Goal: Communication & Community: Answer question/provide support

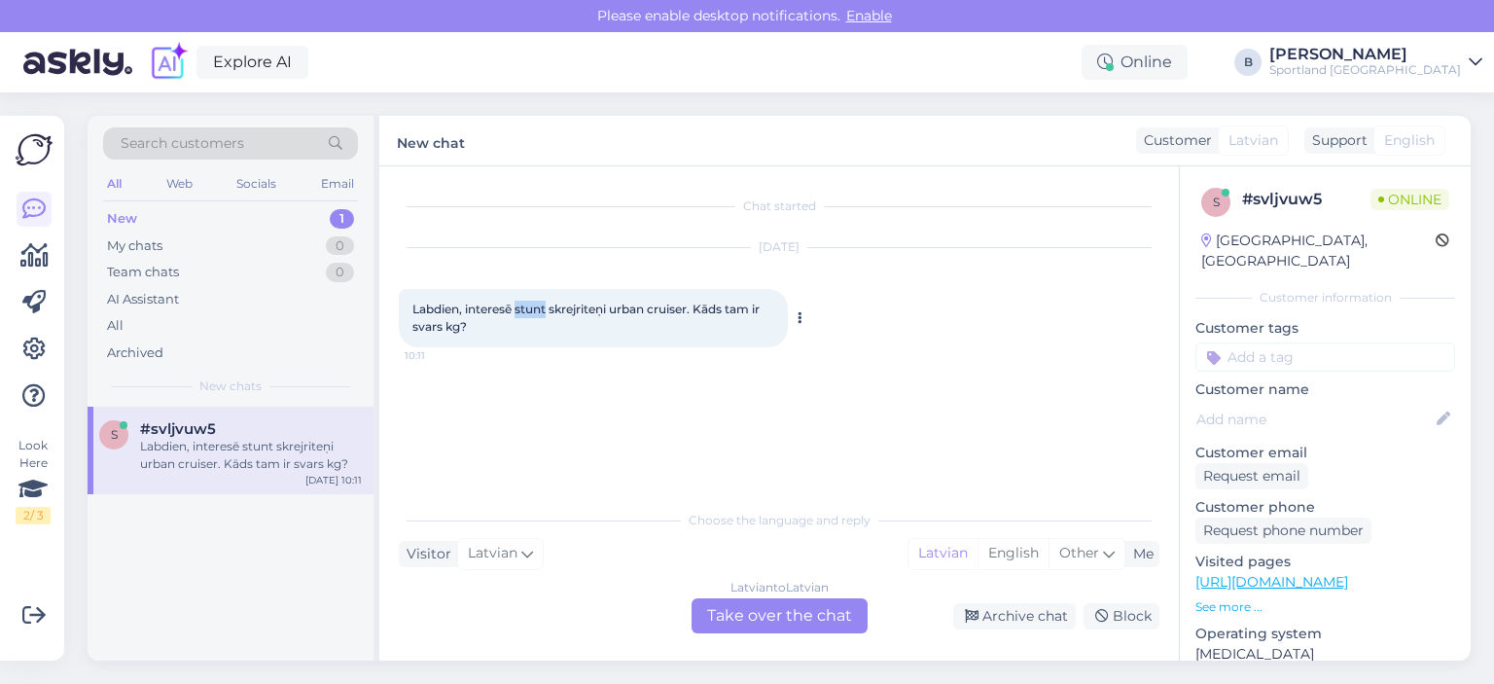
drag, startPoint x: 515, startPoint y: 310, endPoint x: 548, endPoint y: 310, distance: 32.1
click at [548, 310] on span "Labdien, interesē stunt skrejriteņi urban cruiser. Kāds tam ir svars kg?" at bounding box center [587, 317] width 350 height 32
copy span "stunt"
click at [812, 606] on div "Latvian to Latvian Take over the chat" at bounding box center [779, 615] width 176 height 35
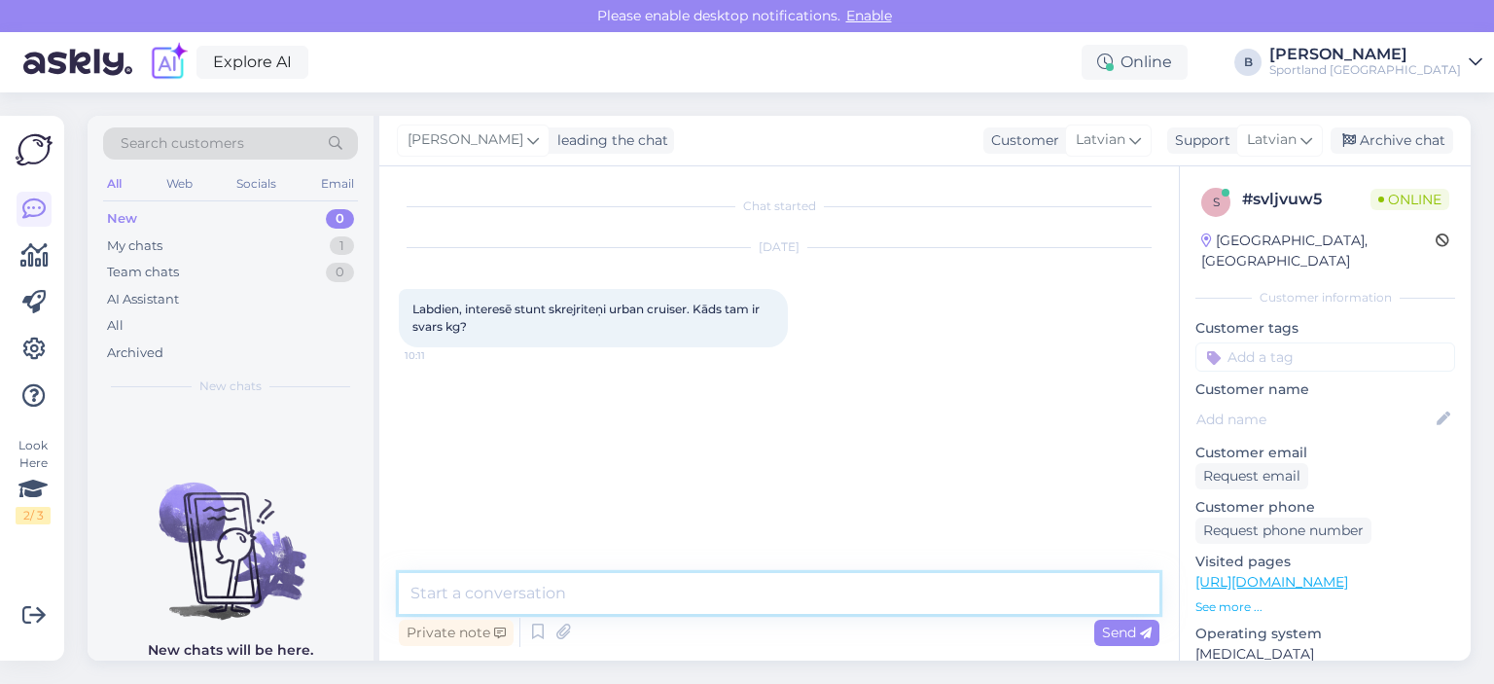
click at [817, 590] on textarea at bounding box center [779, 593] width 760 height 41
type textarea "[PERSON_NAME], kāds ir preces kods?"
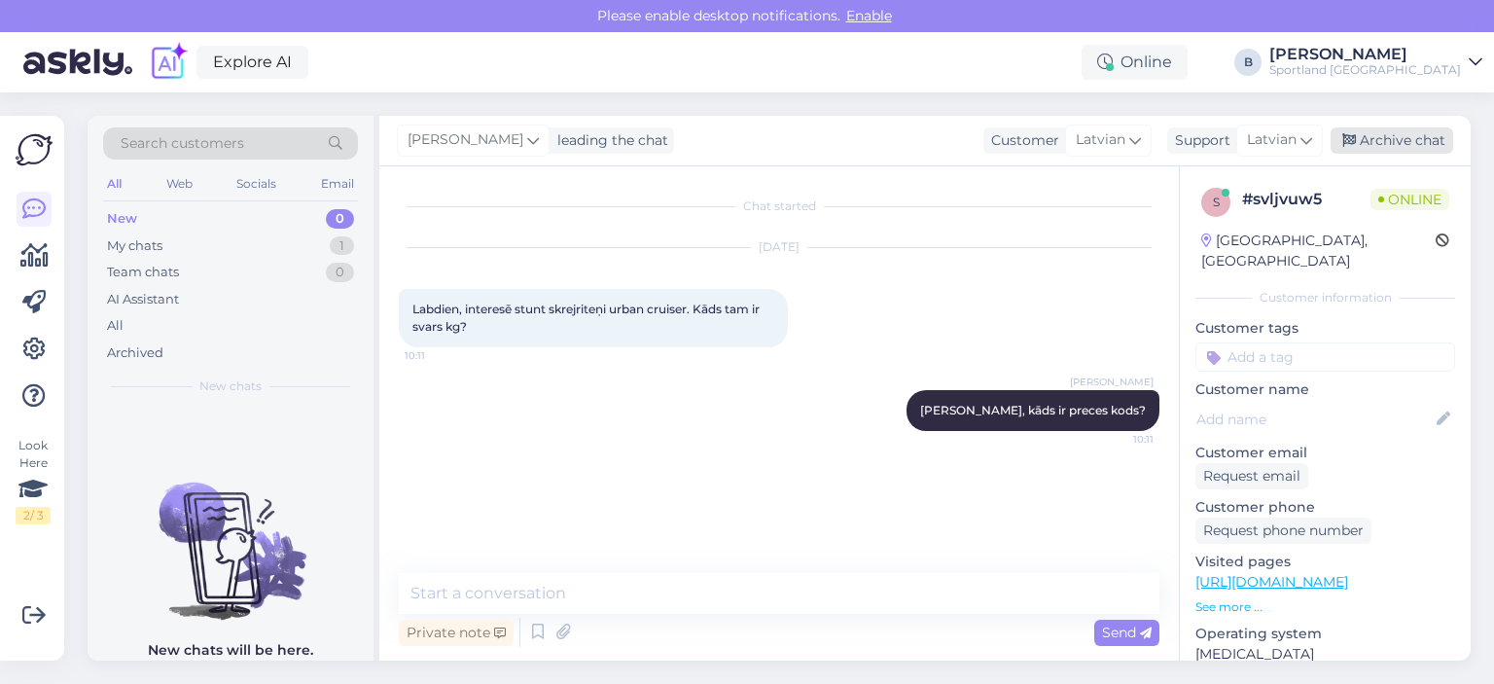
click at [1370, 129] on div "Archive chat" at bounding box center [1391, 140] width 123 height 26
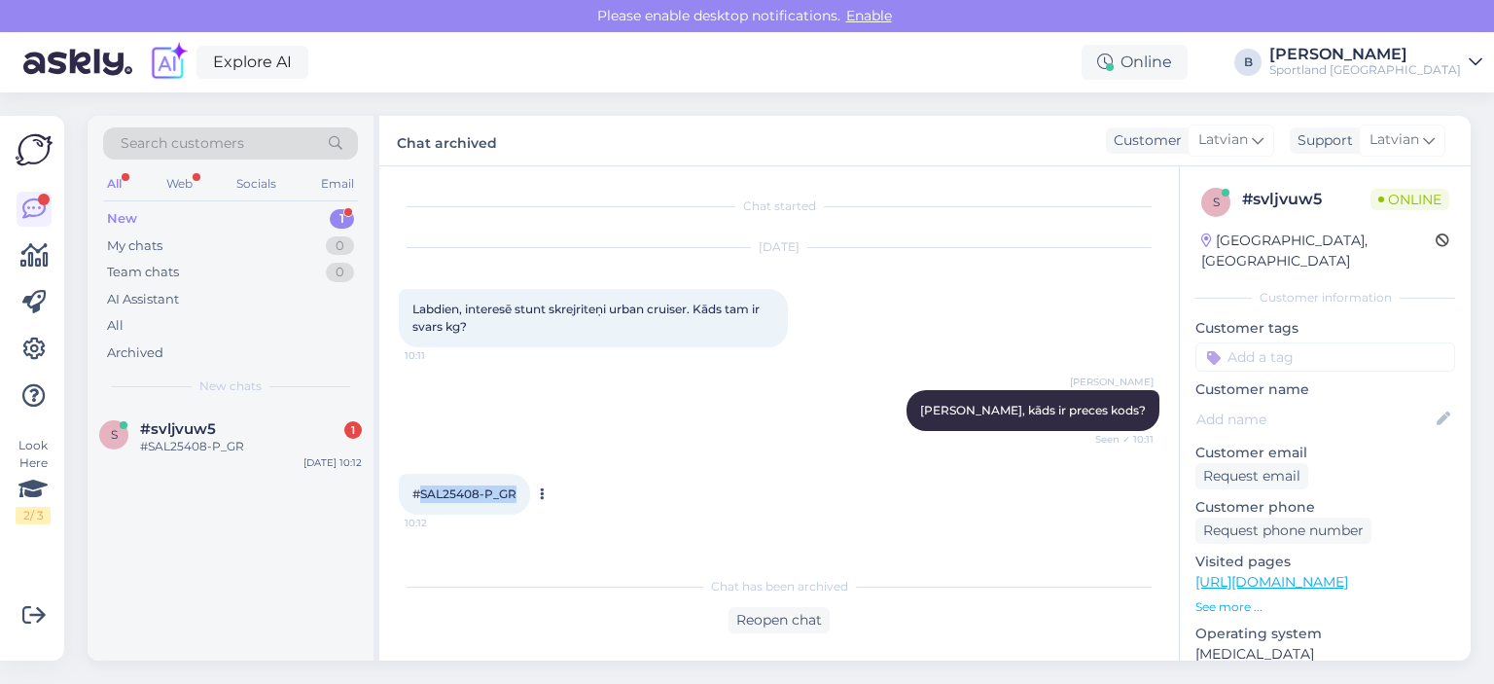
drag, startPoint x: 515, startPoint y: 494, endPoint x: 421, endPoint y: 501, distance: 94.6
click at [421, 501] on div "#SAL25408-P_GR 10:12" at bounding box center [464, 494] width 131 height 41
copy span "SAL25408-P_GR"
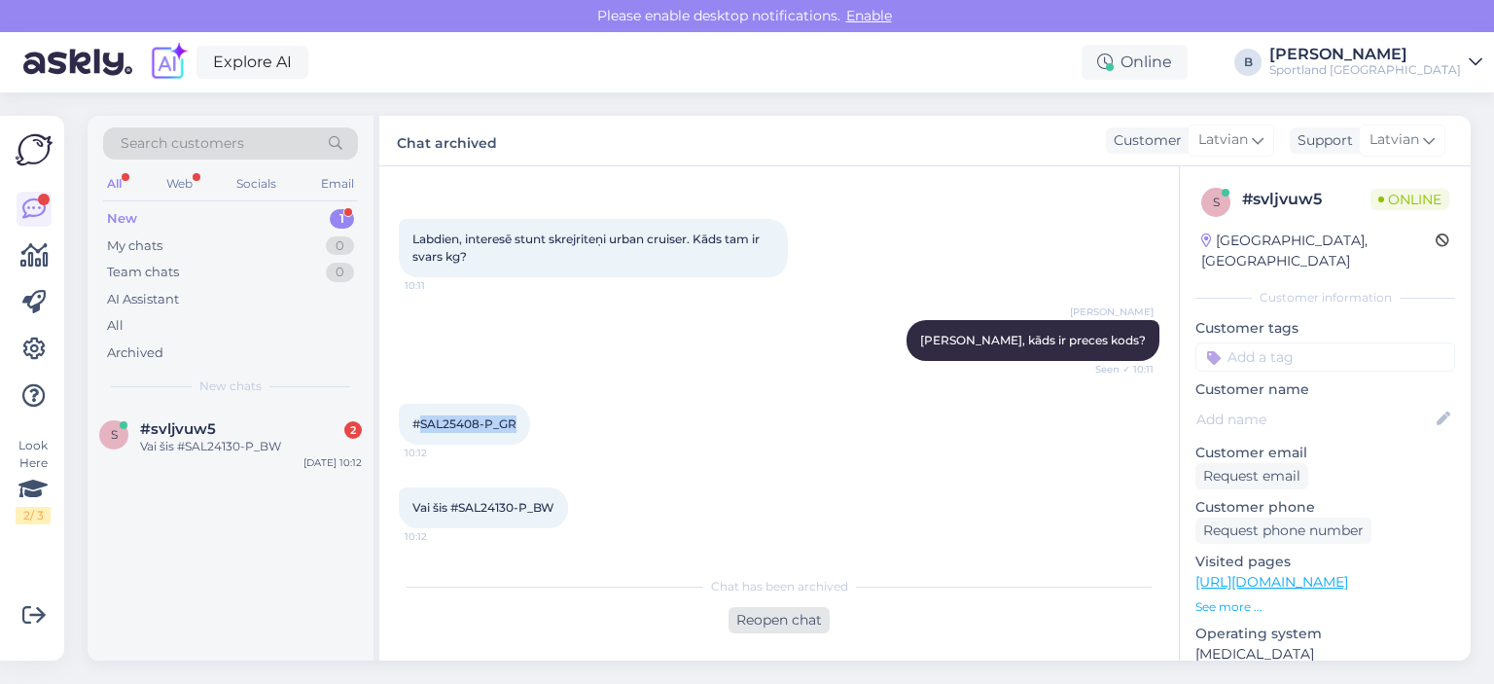
click at [786, 610] on div "Reopen chat" at bounding box center [778, 620] width 101 height 26
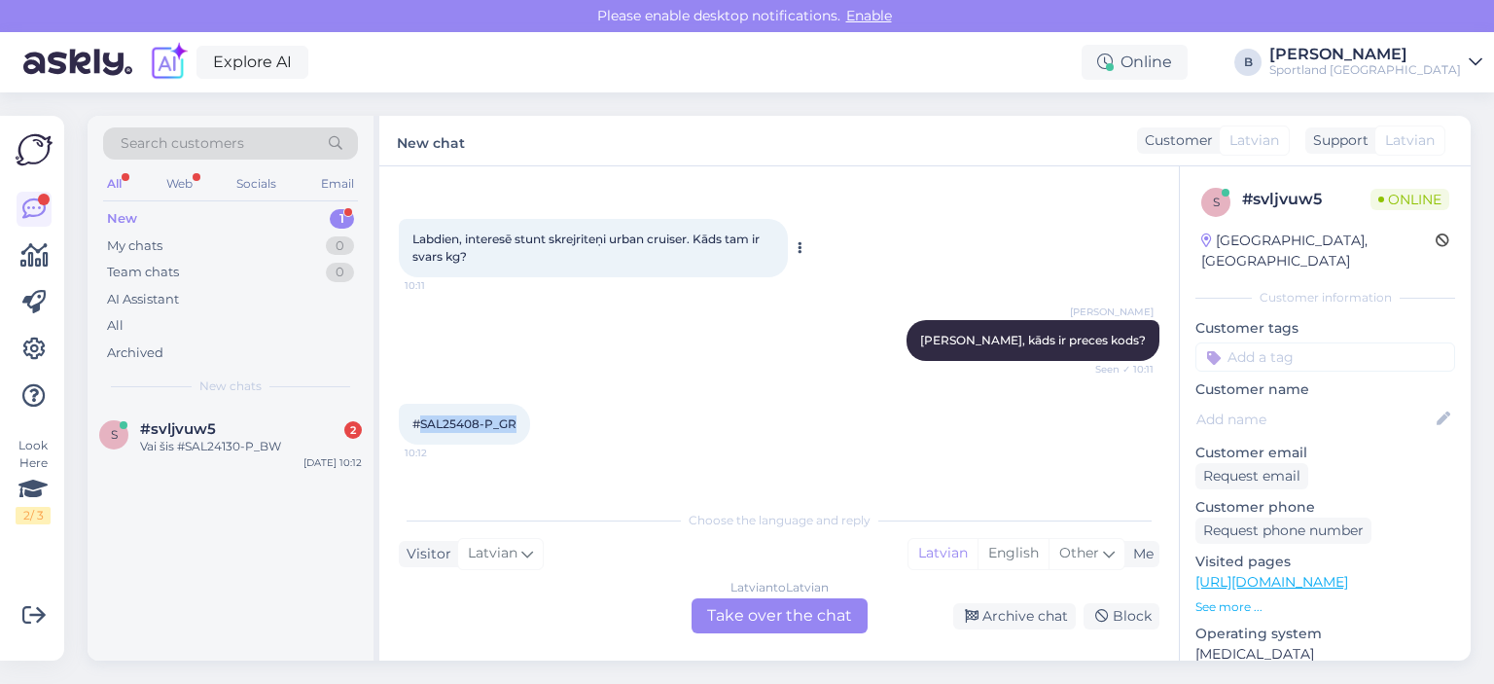
scroll to position [91, 0]
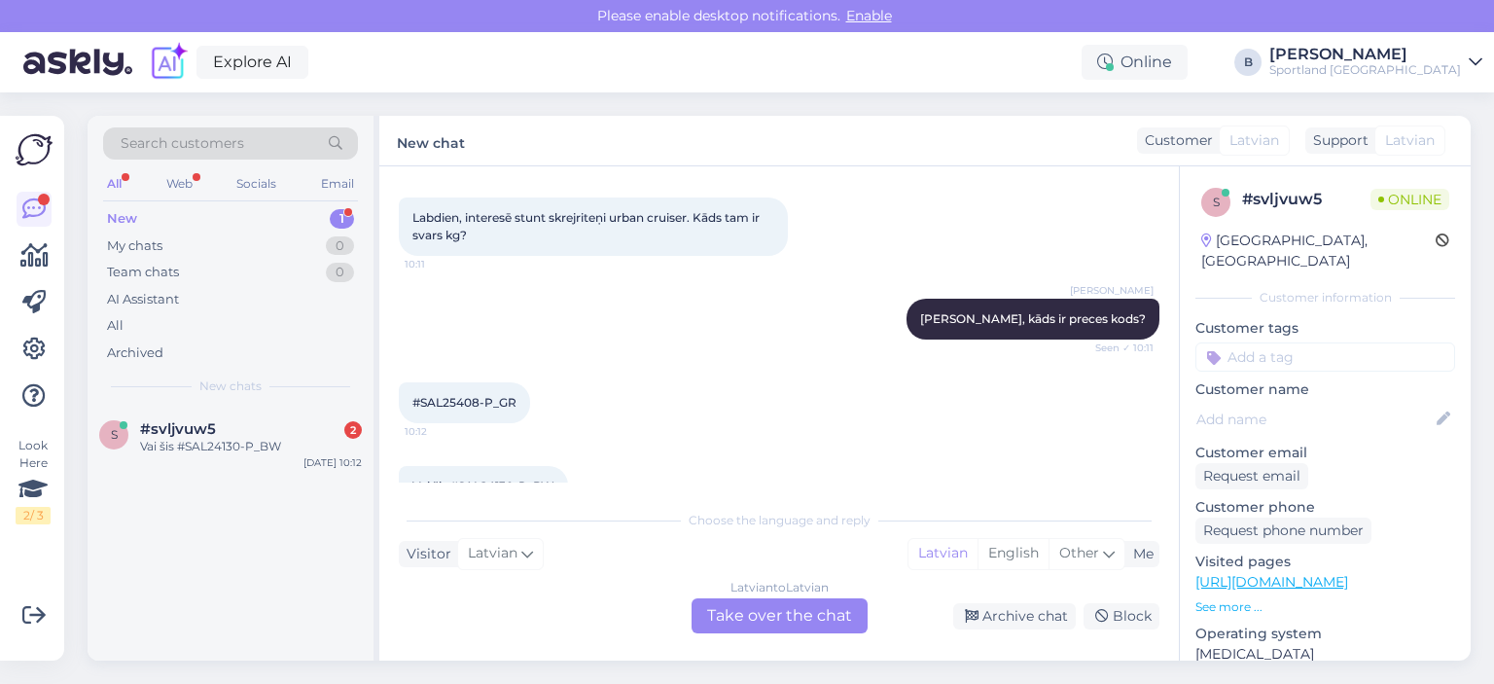
click at [745, 604] on div "Latvian to Latvian Take over the chat" at bounding box center [779, 615] width 176 height 35
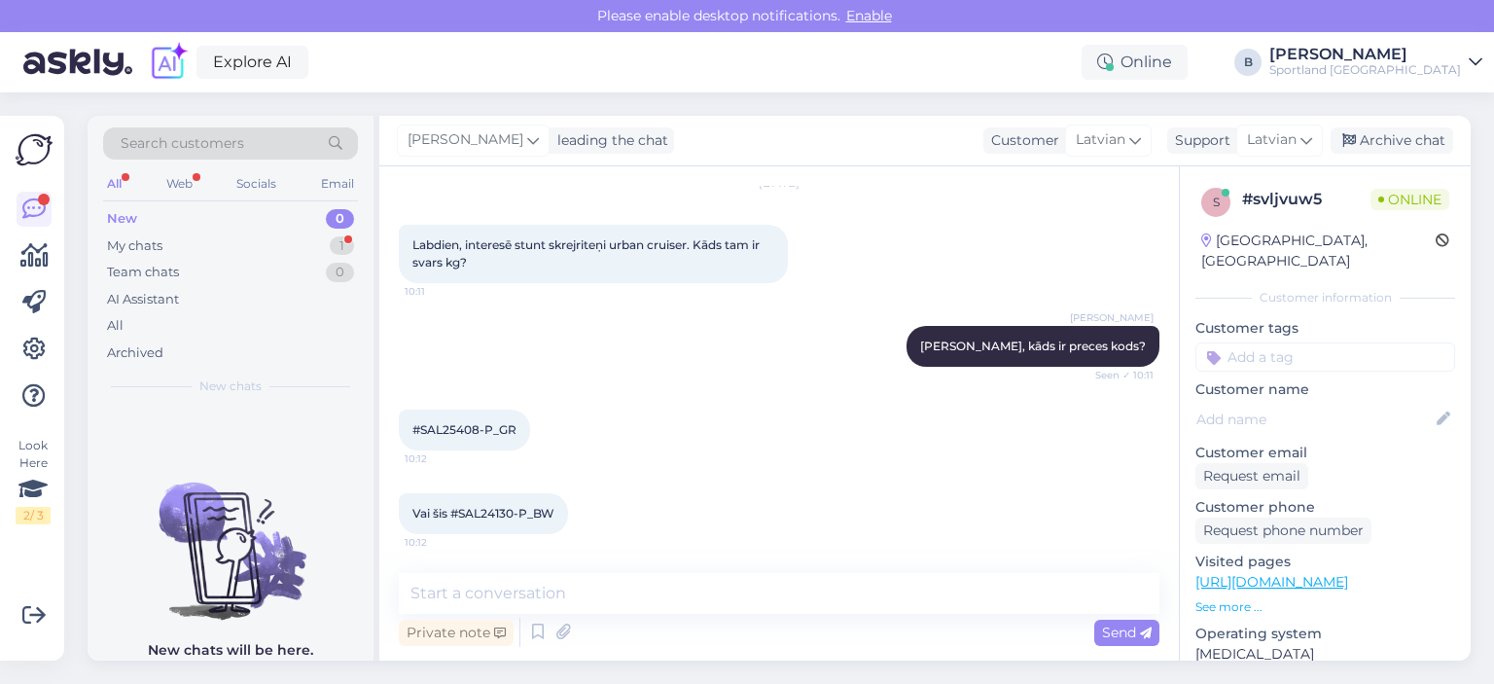
scroll to position [165, 0]
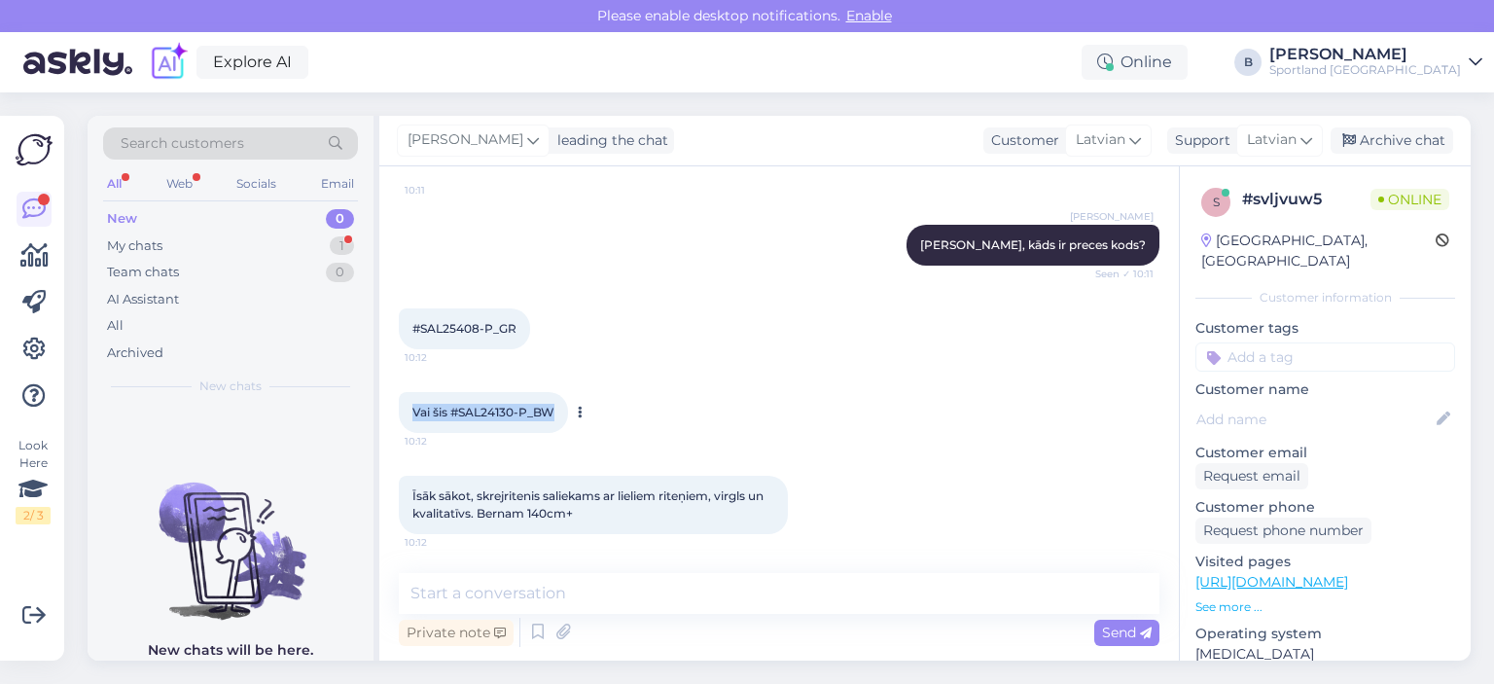
drag, startPoint x: 557, startPoint y: 408, endPoint x: 411, endPoint y: 417, distance: 146.1
click at [411, 417] on div "Vai šis #SAL24130-P_BW 10:12" at bounding box center [483, 412] width 169 height 41
click at [452, 411] on span "Vai šis #SAL24130-P_BW" at bounding box center [483, 412] width 142 height 15
drag, startPoint x: 555, startPoint y: 411, endPoint x: 457, endPoint y: 416, distance: 98.3
click at [457, 416] on div "Vai šis #SAL24130-P_BW 10:12" at bounding box center [483, 412] width 169 height 41
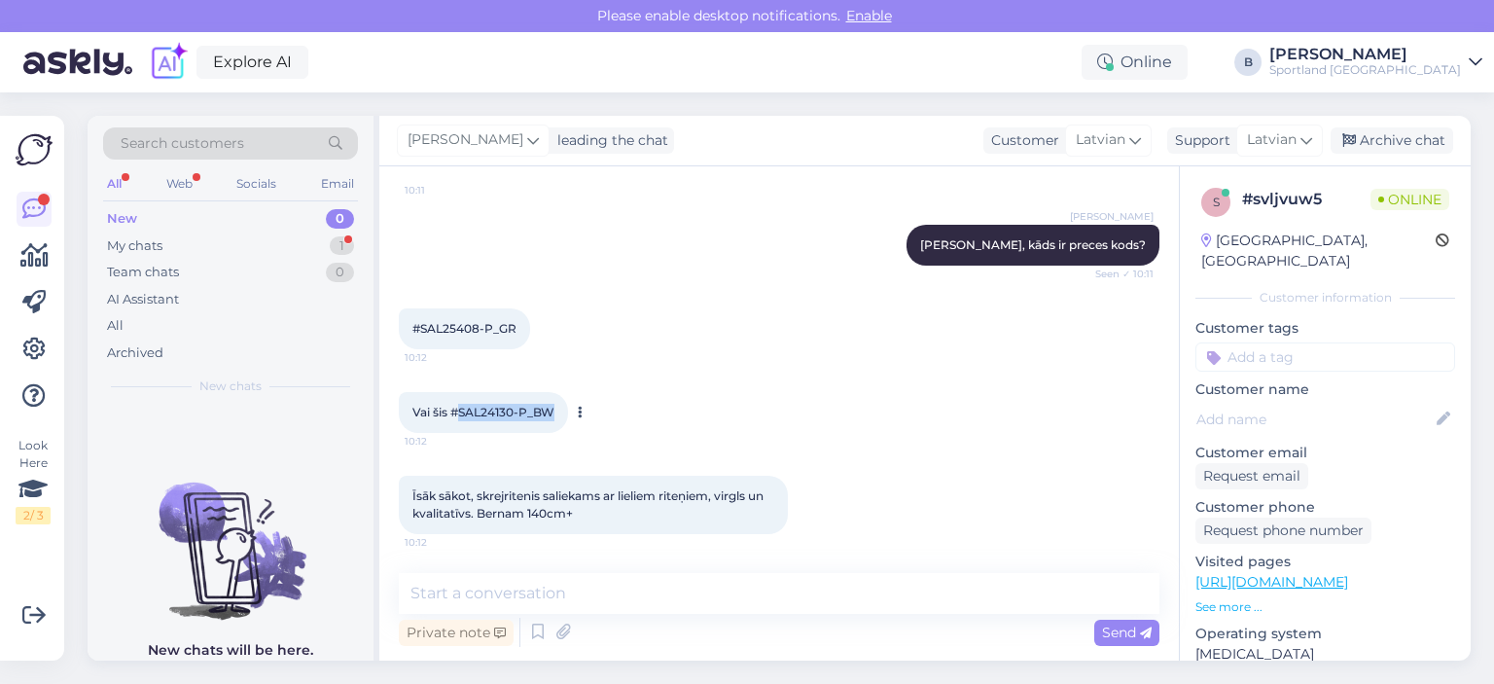
copy span "SAL24130-P_BW"
click at [604, 599] on textarea at bounding box center [779, 593] width 760 height 41
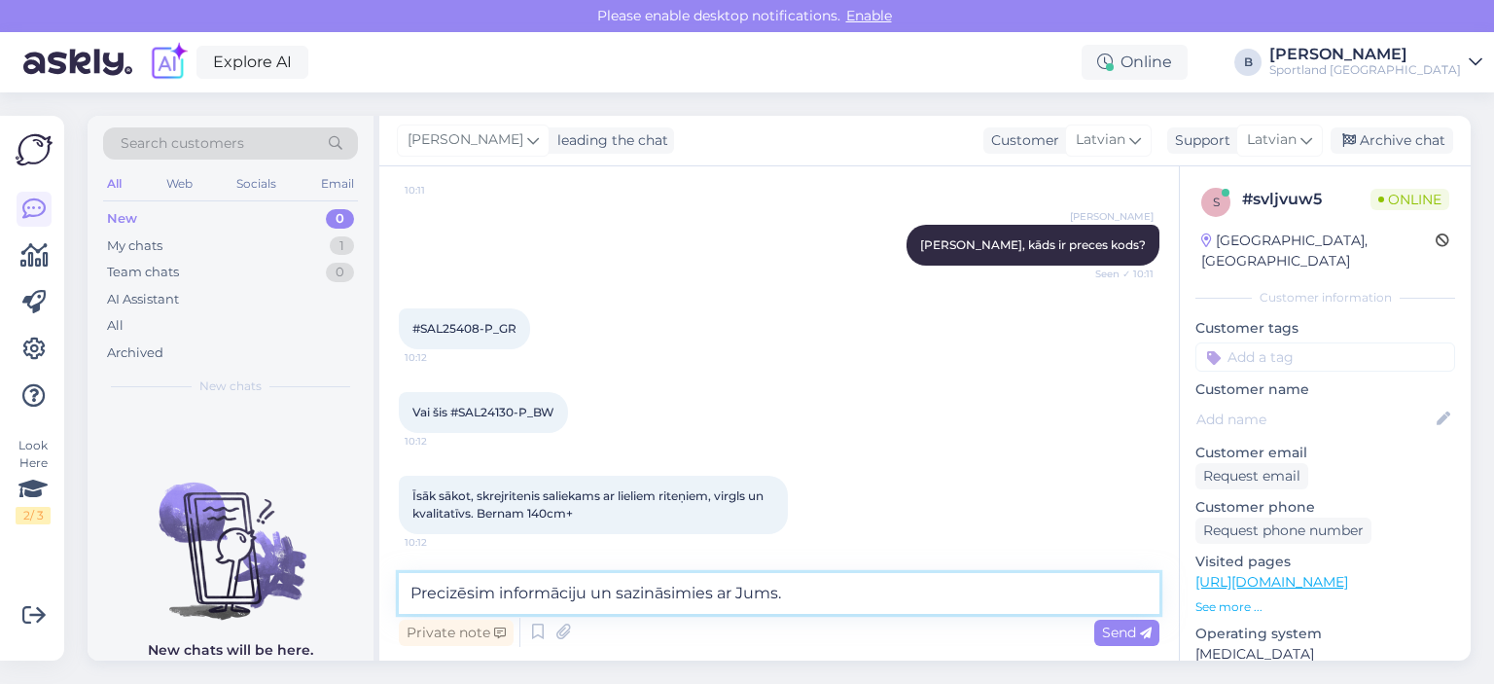
type textarea "Precizēsim informāciju un sazināsimies ar Jums."
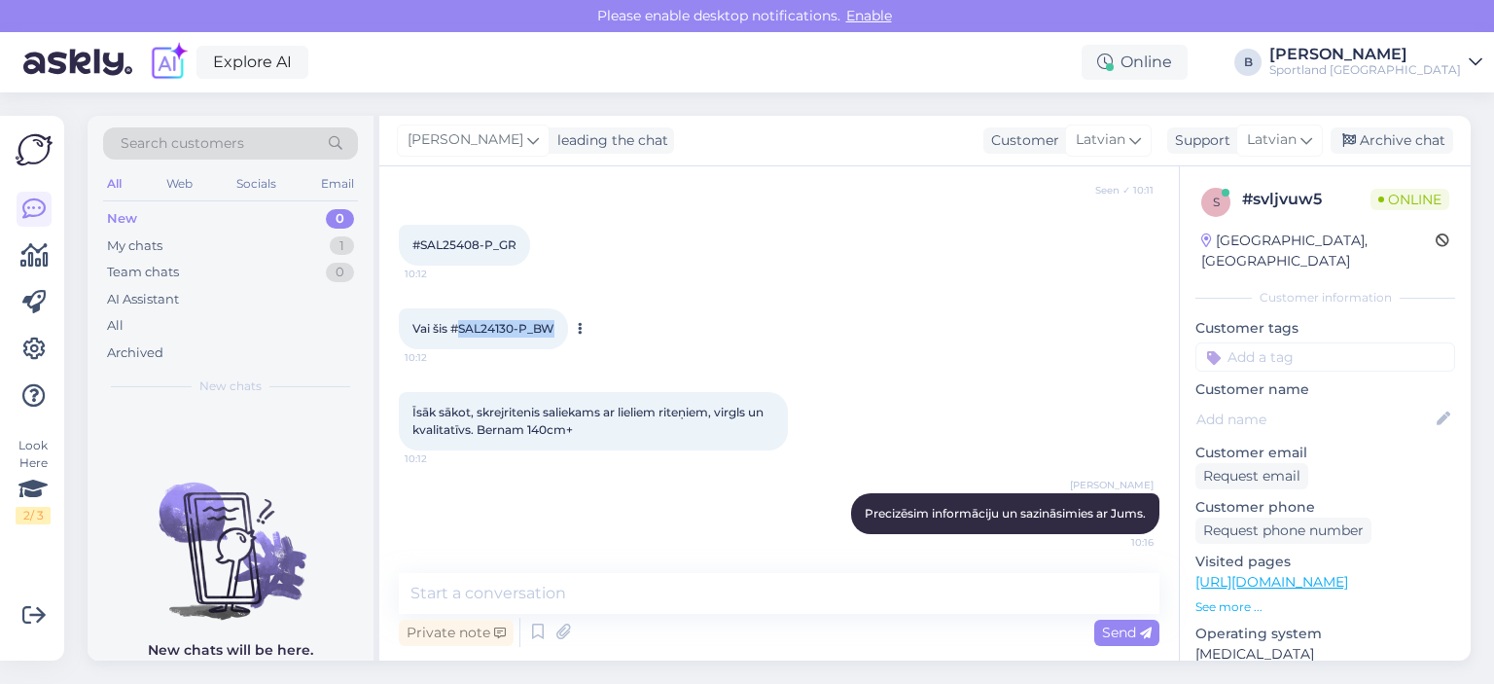
drag, startPoint x: 556, startPoint y: 326, endPoint x: 462, endPoint y: 330, distance: 94.4
click at [462, 330] on div "Vai šis #SAL24130-P_BW 10:12" at bounding box center [483, 328] width 169 height 41
copy span "SAL24130-P_BW"
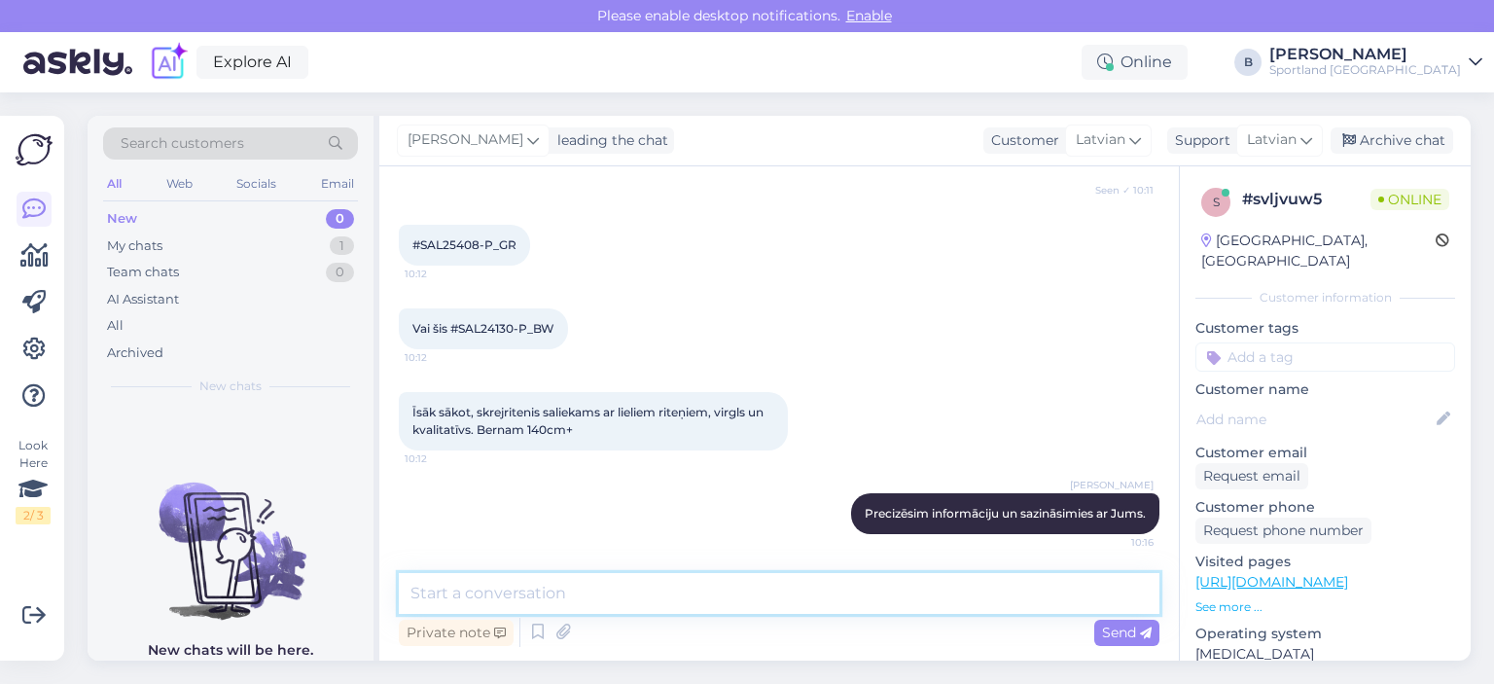
click at [607, 585] on textarea at bounding box center [779, 593] width 760 height 41
paste textarea "SAL24130-P_BW"
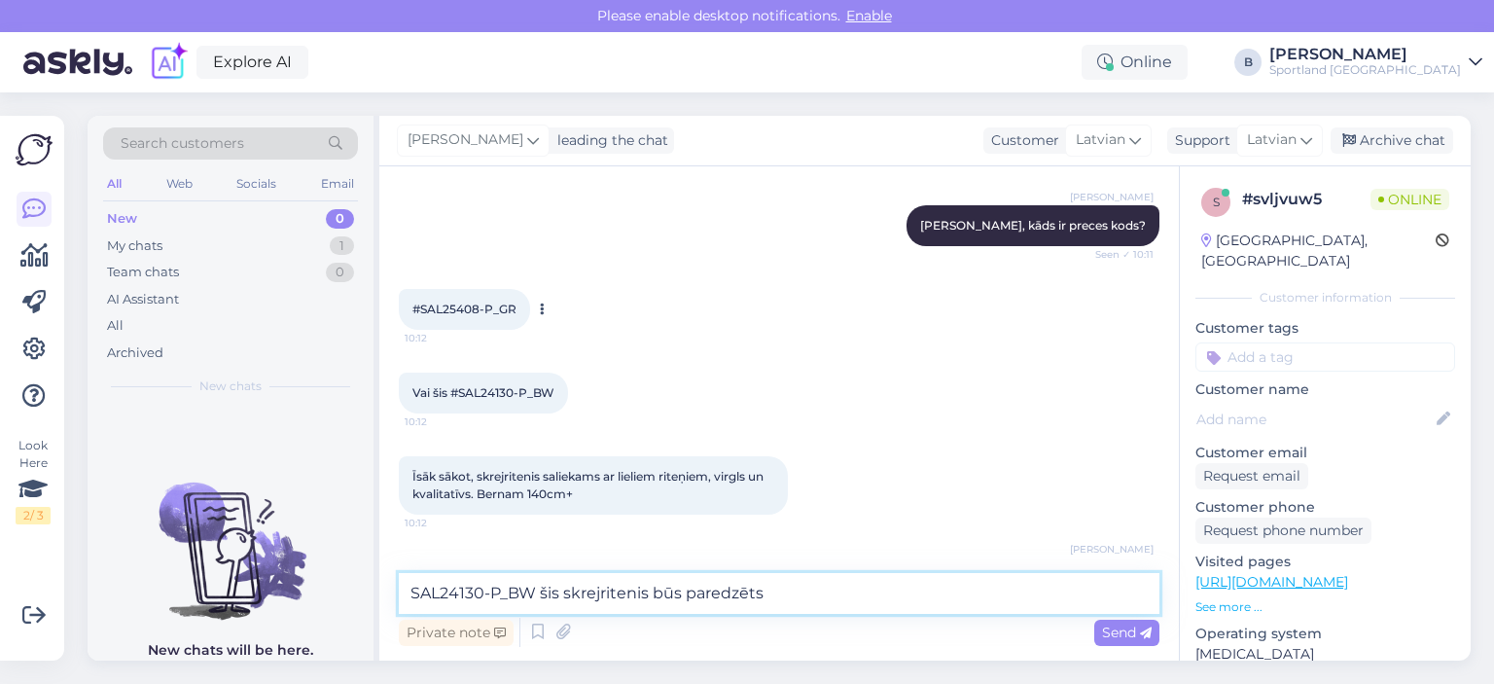
scroll to position [152, 0]
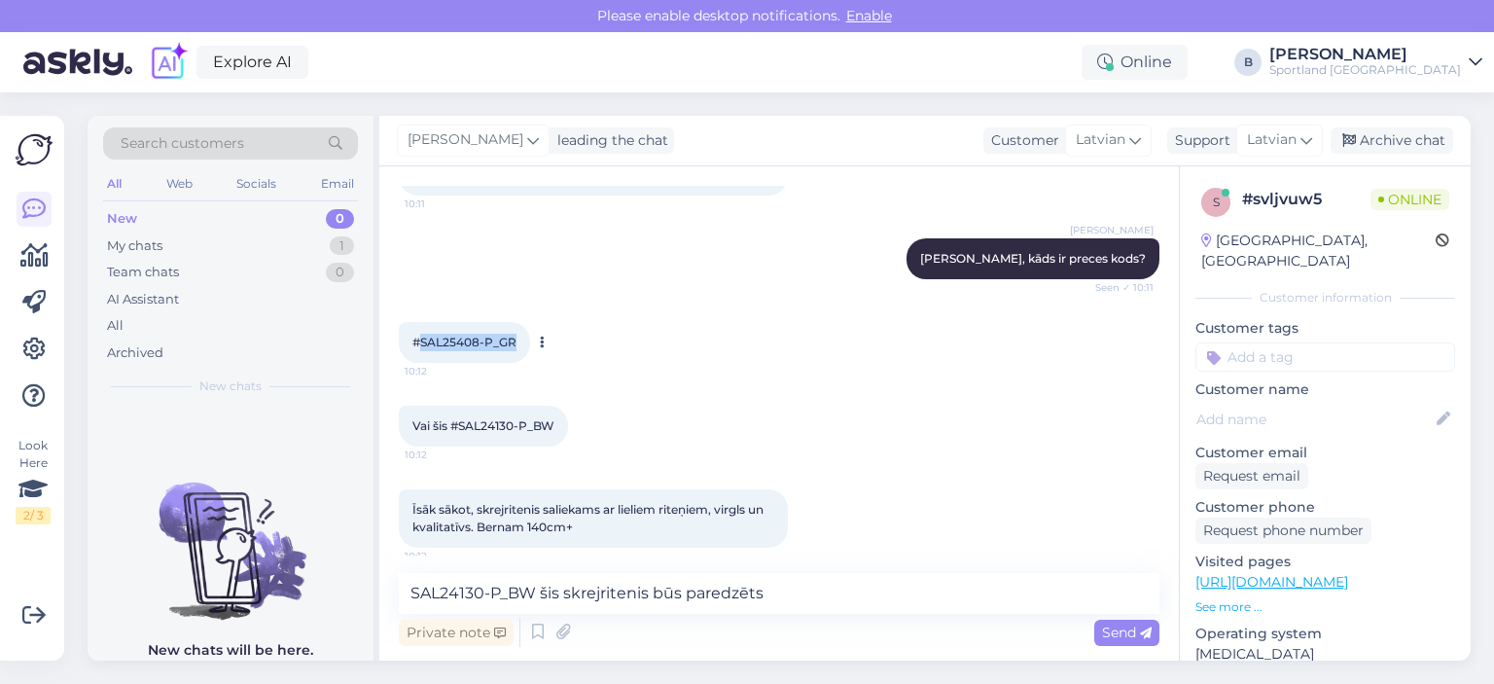
drag, startPoint x: 521, startPoint y: 341, endPoint x: 421, endPoint y: 342, distance: 100.2
click at [421, 342] on div "#SAL25408-P_GR 10:12" at bounding box center [464, 342] width 131 height 41
copy span "SAL25408-P_GR"
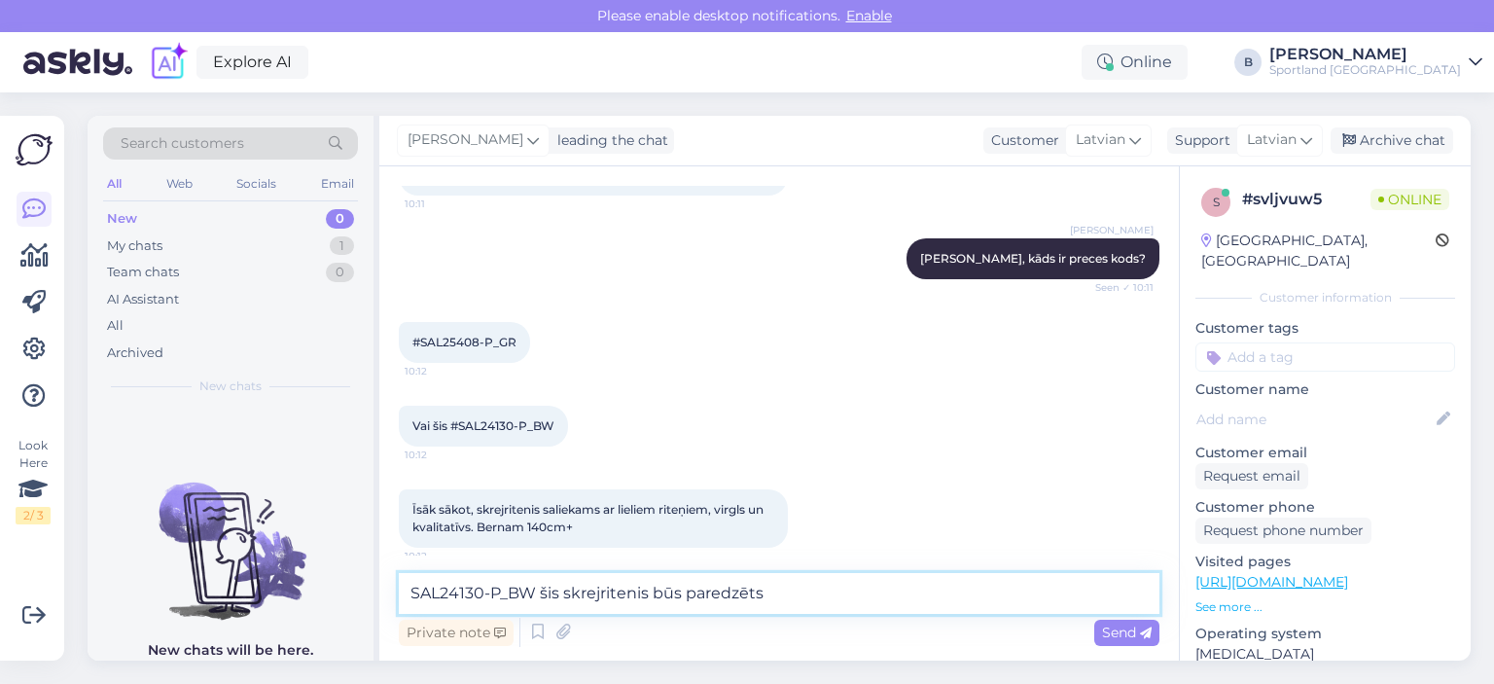
click at [848, 587] on textarea "SAL24130-P_BW šis skrejritenis būs paredzēts" at bounding box center [779, 593] width 760 height 41
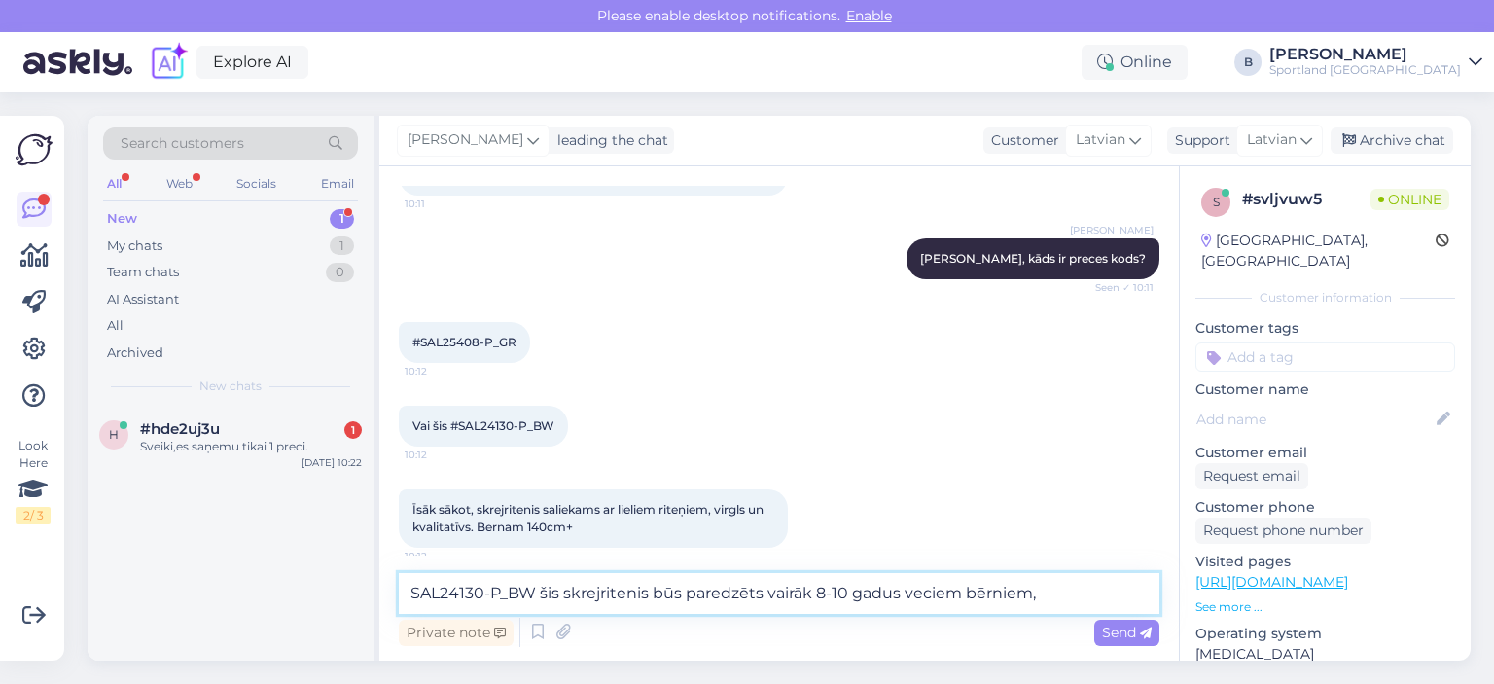
scroll to position [249, 0]
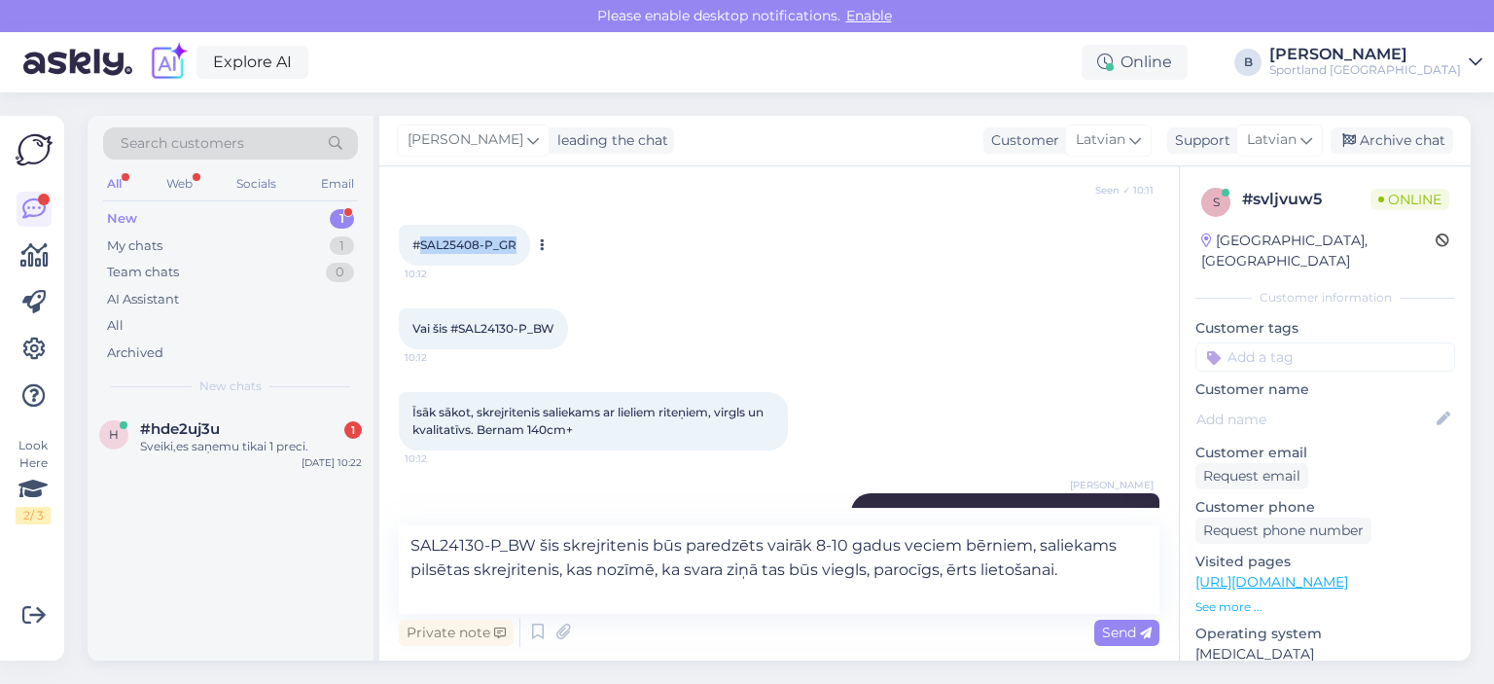
drag, startPoint x: 521, startPoint y: 243, endPoint x: 422, endPoint y: 252, distance: 99.6
click at [422, 252] on div "#SAL25408-P_GR 10:12" at bounding box center [464, 245] width 131 height 41
copy span "SAL25408-P_GR"
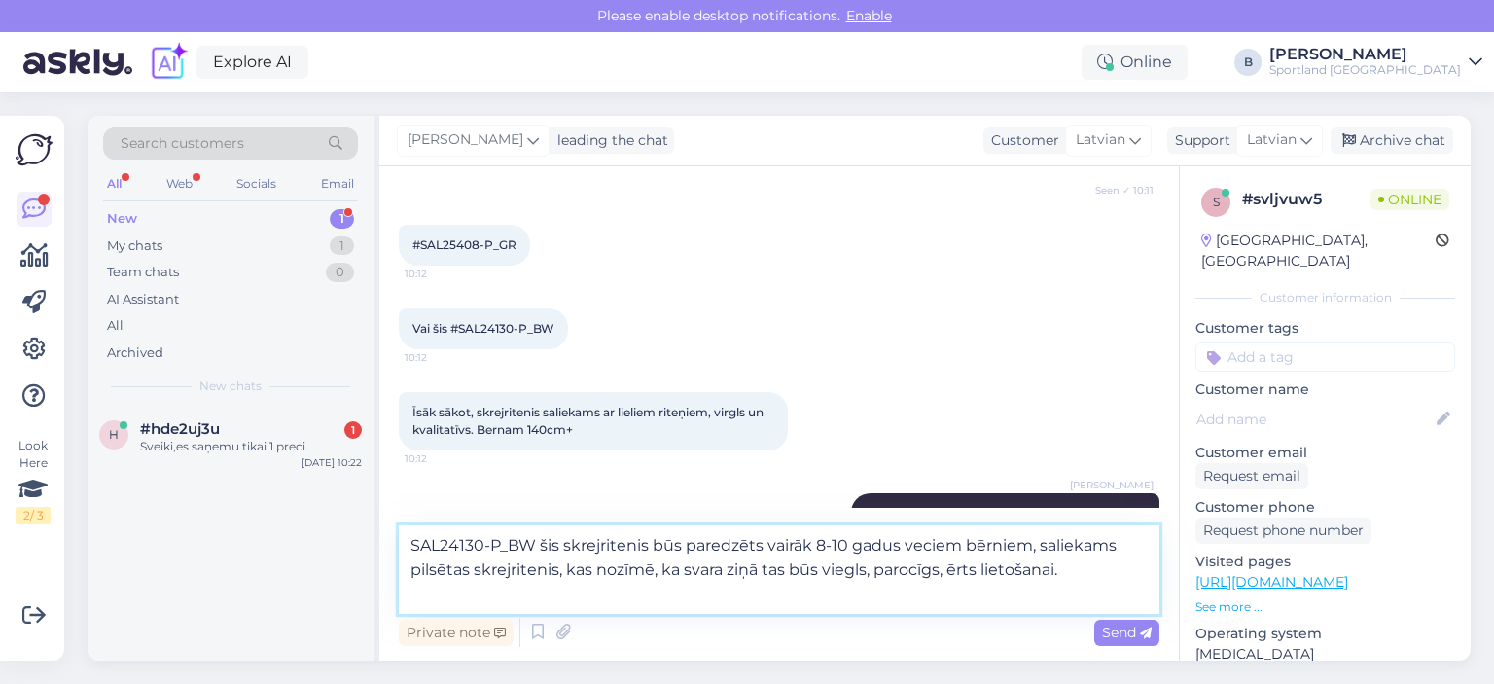
click at [447, 590] on textarea "SAL24130-P_BW šis skrejritenis būs paredzēts vairāk 8-10 gadus veciem bērniem, …" at bounding box center [779, 569] width 760 height 88
paste textarea "SAL25408-P_GR"
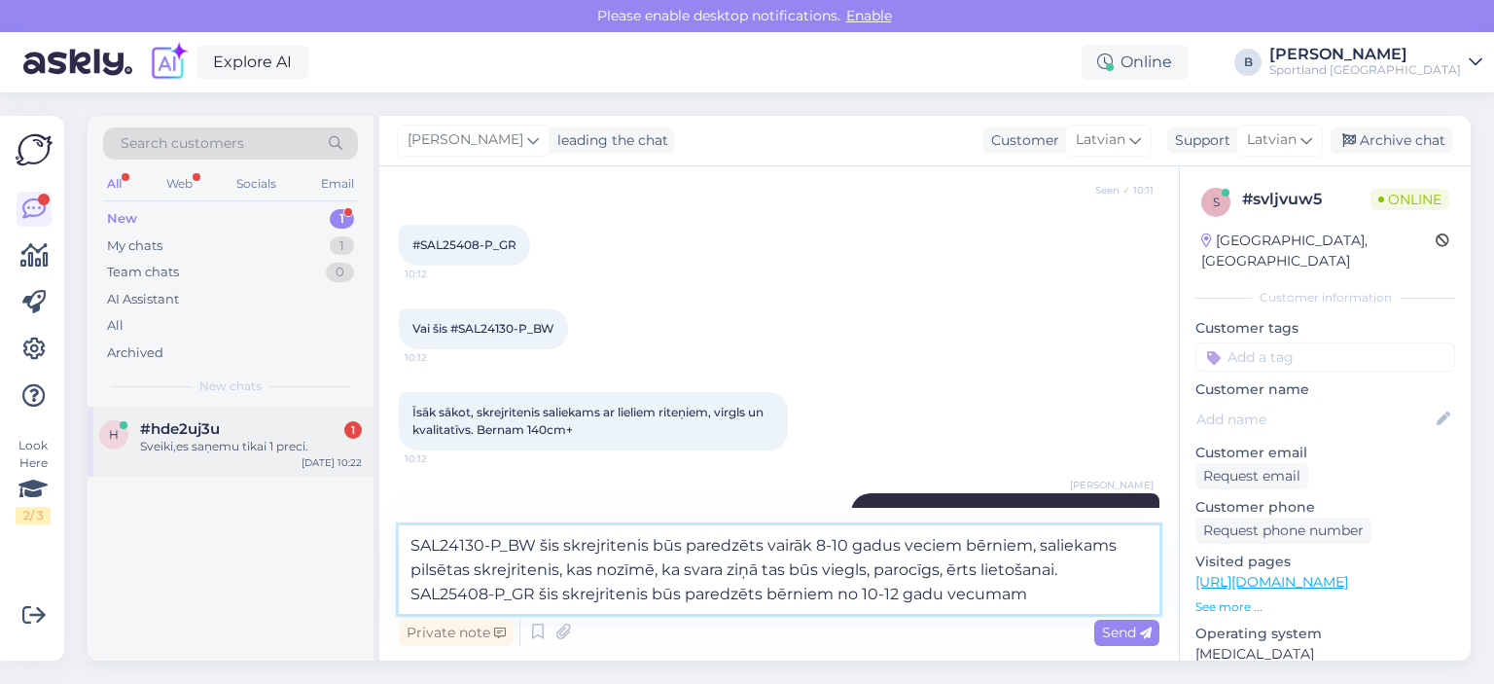
type textarea "SAL24130-P_BW šis skrejritenis būs paredzēts vairāk 8-10 gadus veciem bērniem, …"
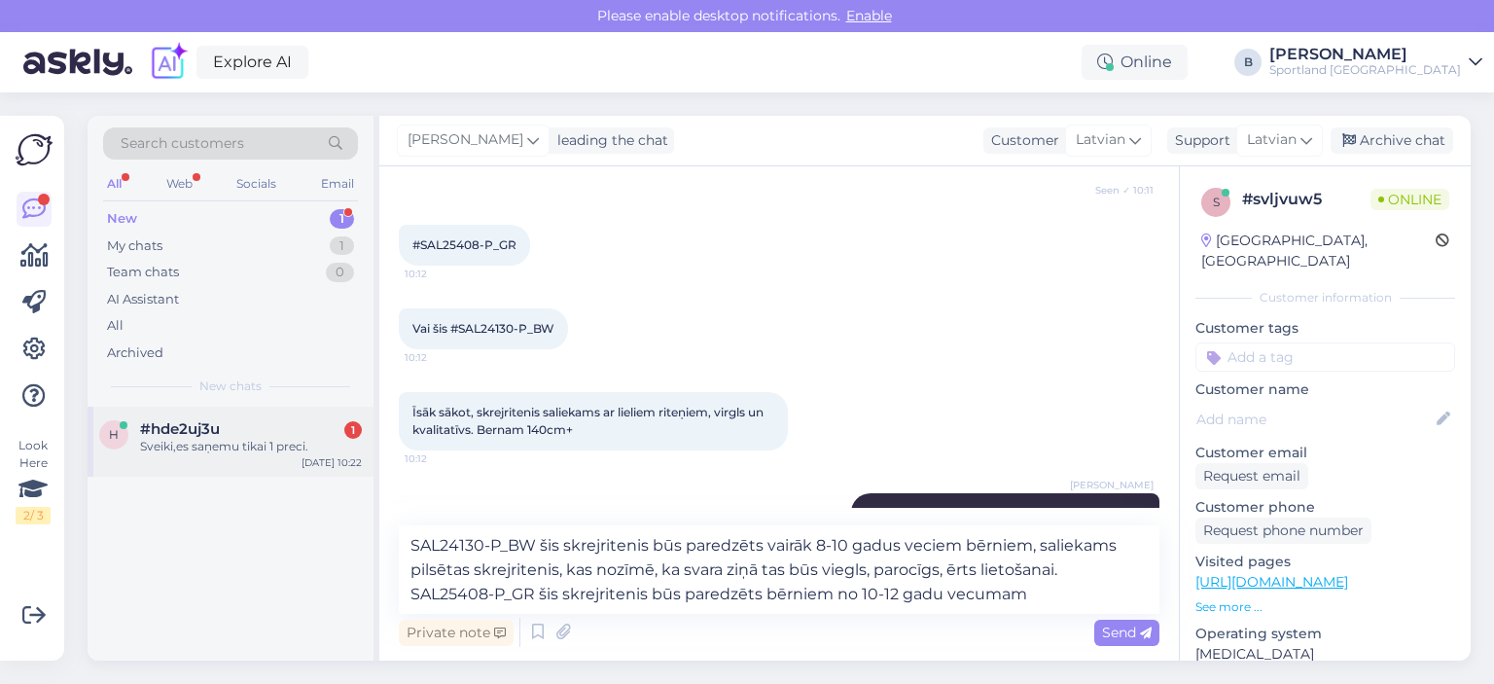
click at [213, 438] on div "Sveiki,es saņemu tikai 1 preci." at bounding box center [251, 447] width 222 height 18
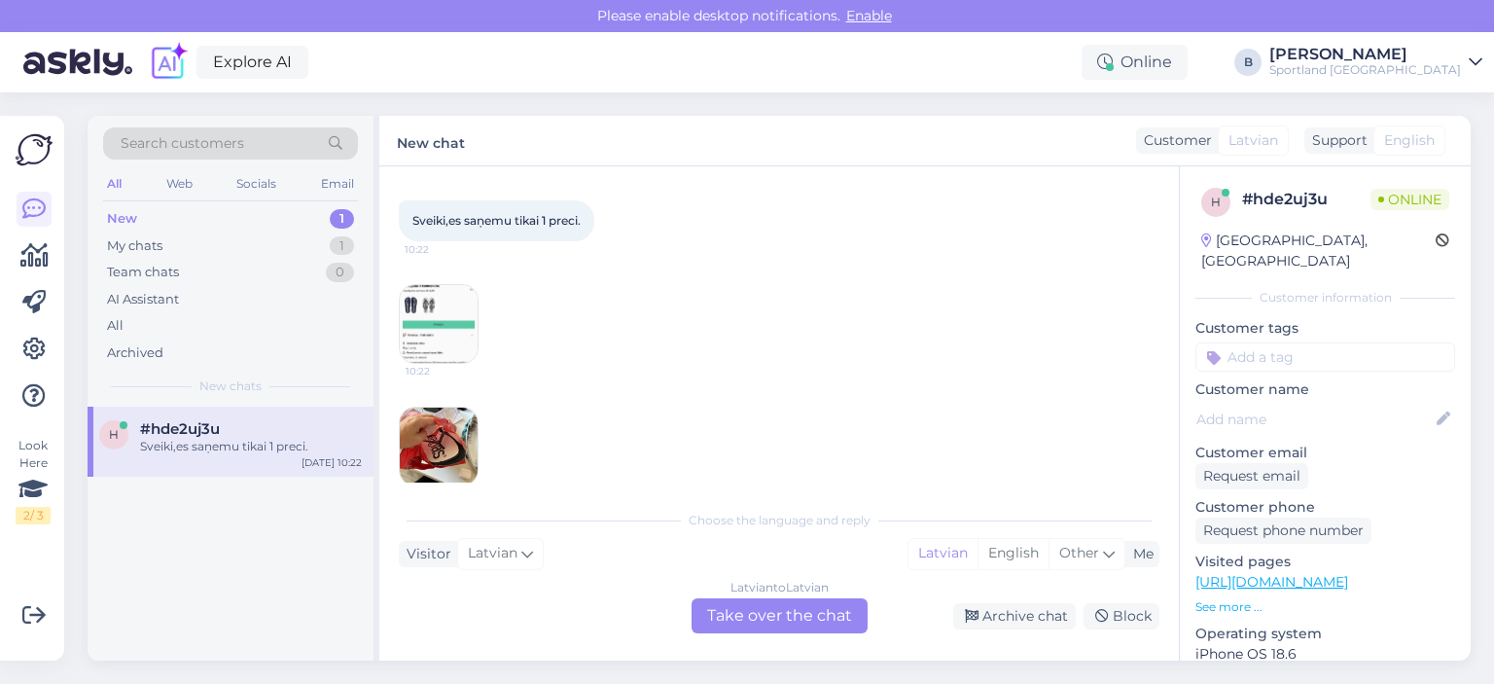
scroll to position [113, 0]
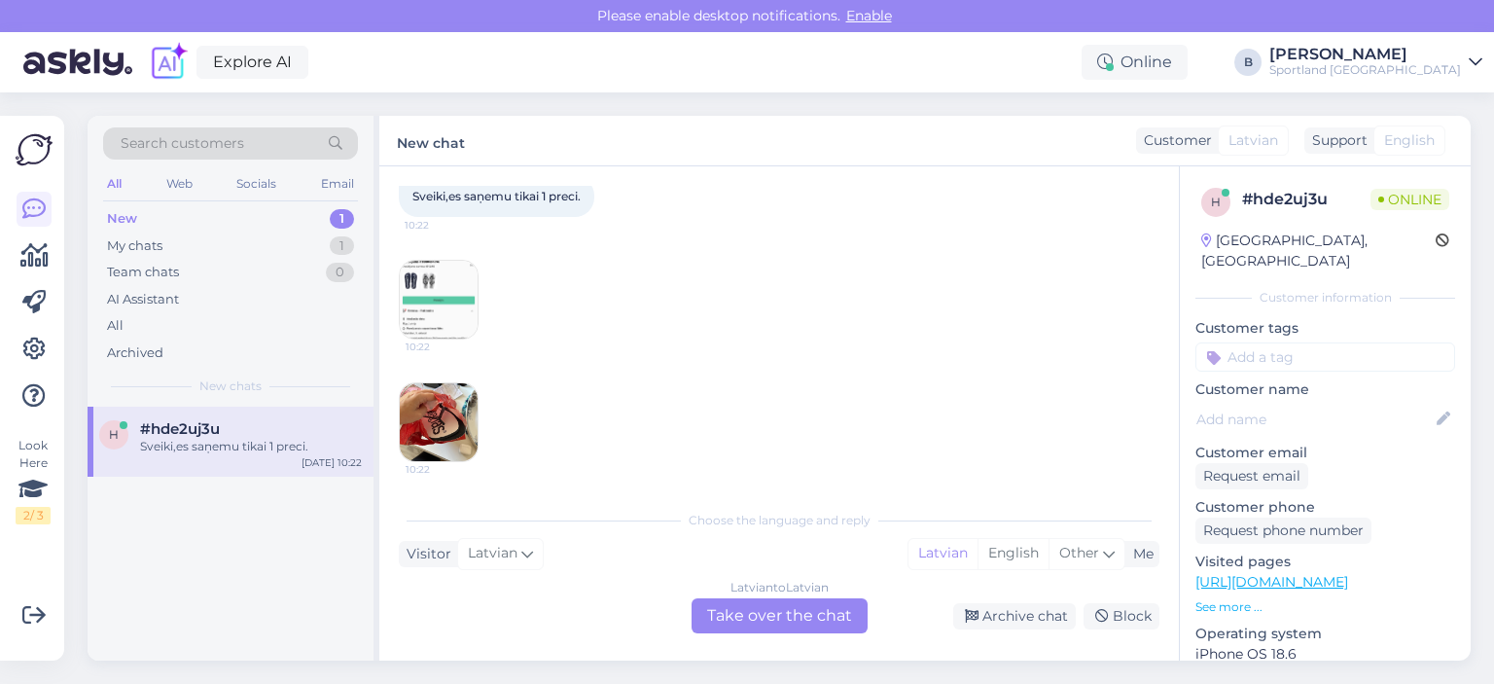
click at [443, 290] on img at bounding box center [439, 300] width 78 height 78
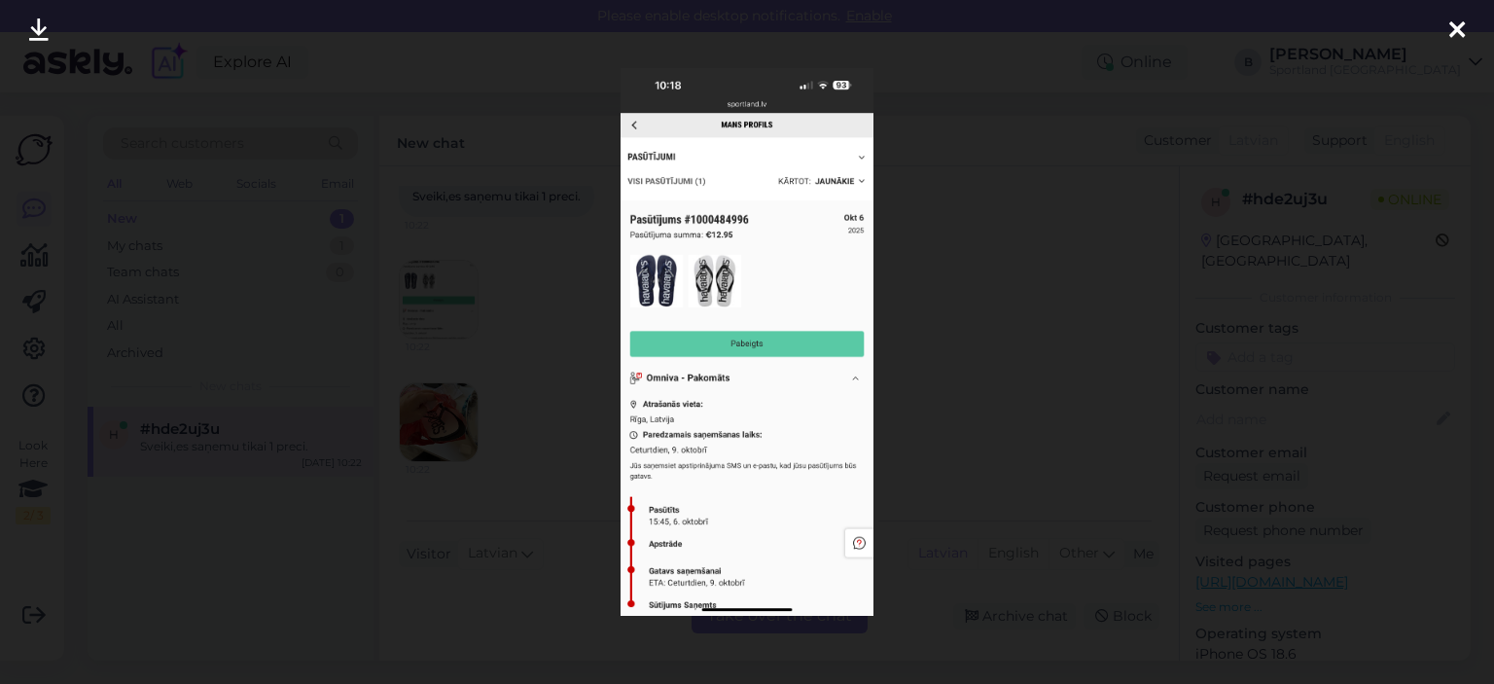
click at [975, 281] on div at bounding box center [747, 342] width 1494 height 684
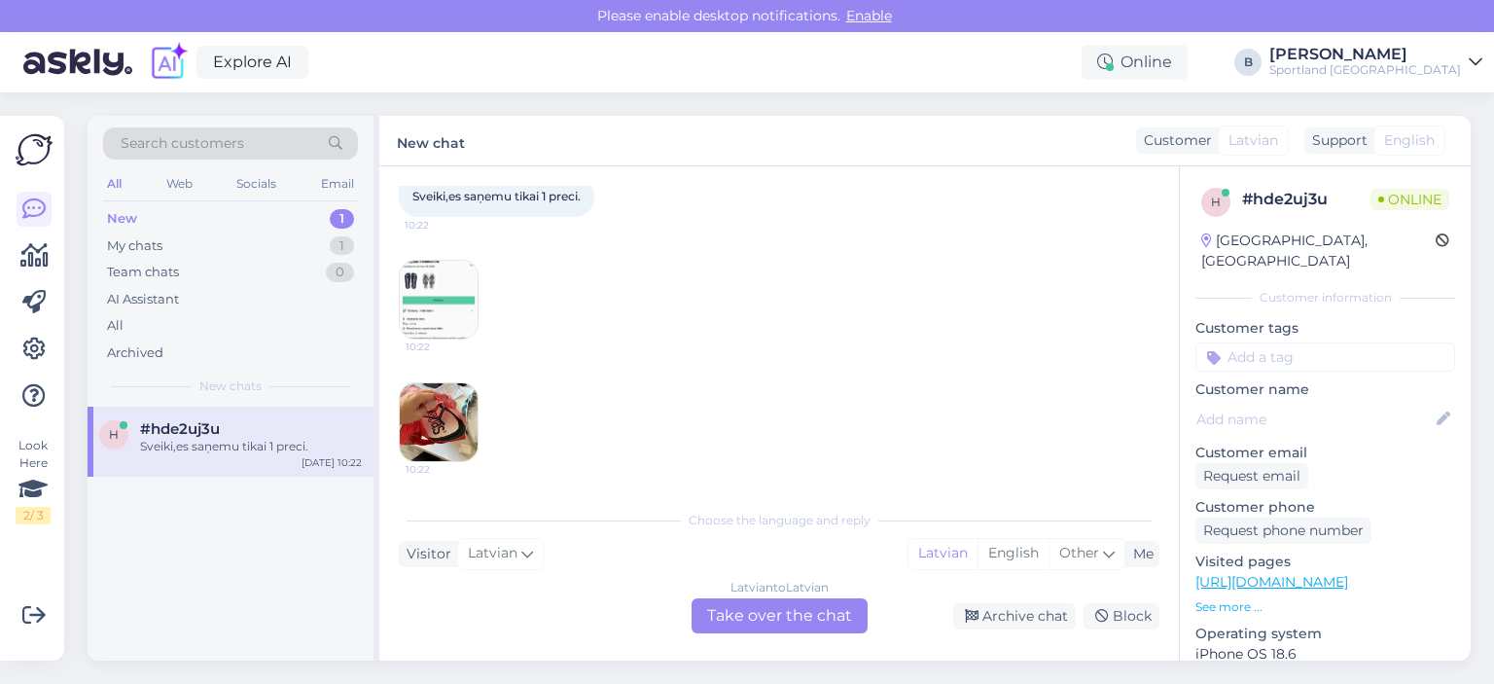
click at [763, 613] on div "Latvian to Latvian Take over the chat" at bounding box center [779, 615] width 176 height 35
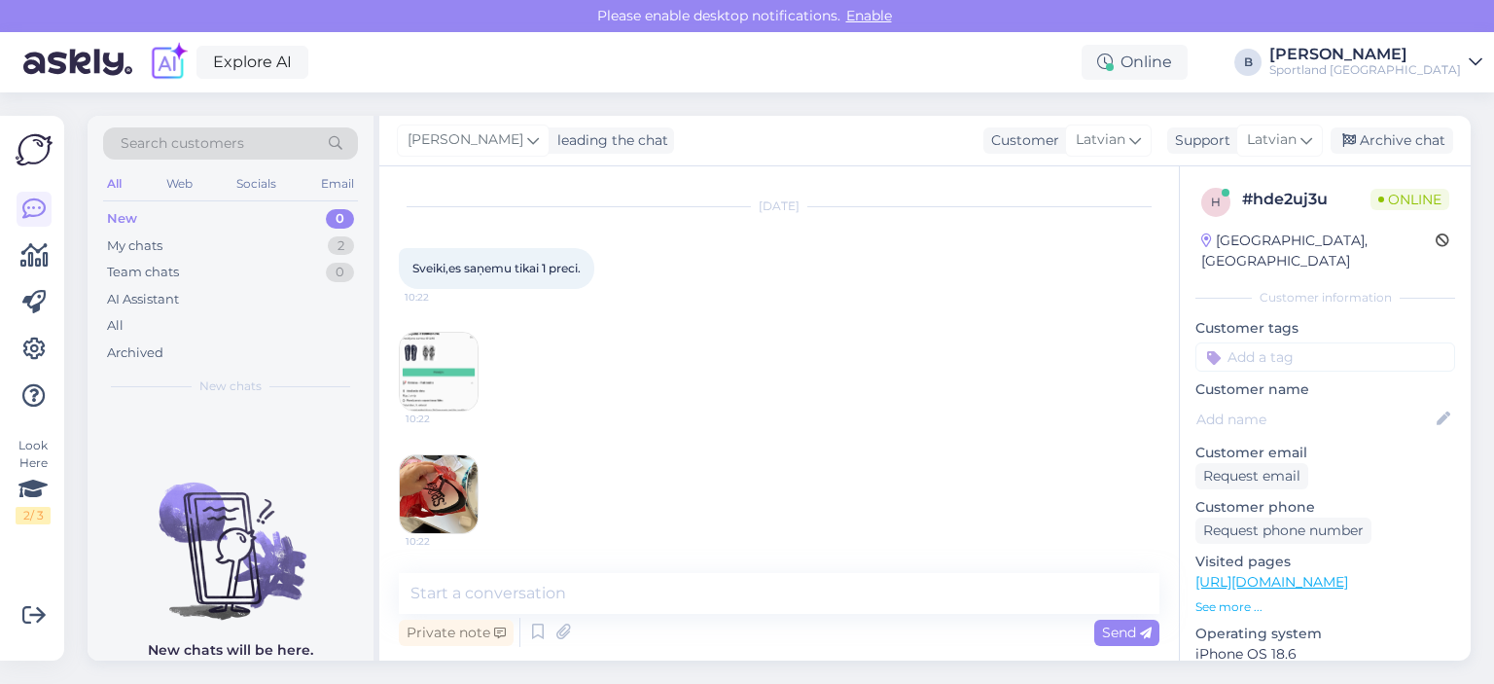
scroll to position [40, 0]
click at [769, 589] on textarea at bounding box center [779, 593] width 760 height 41
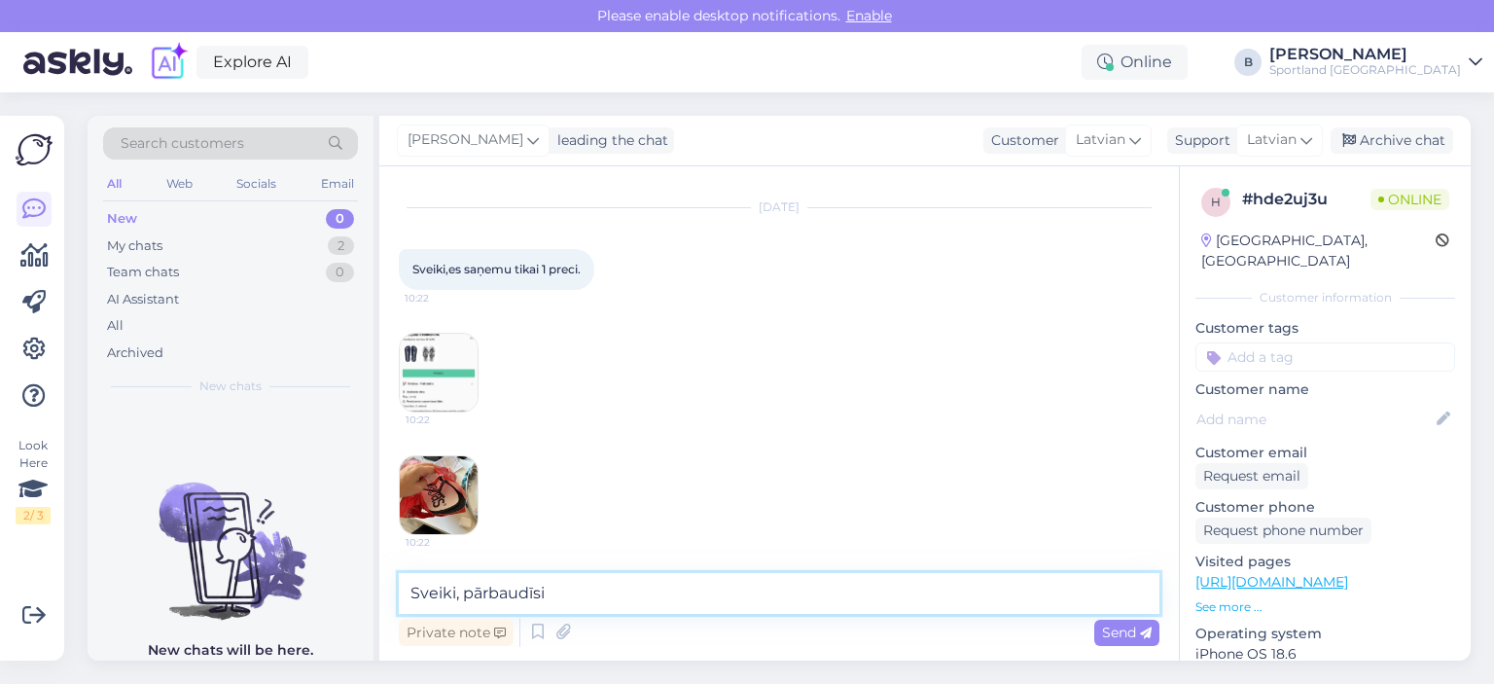
type textarea "Sveiki, pārbaudīsim"
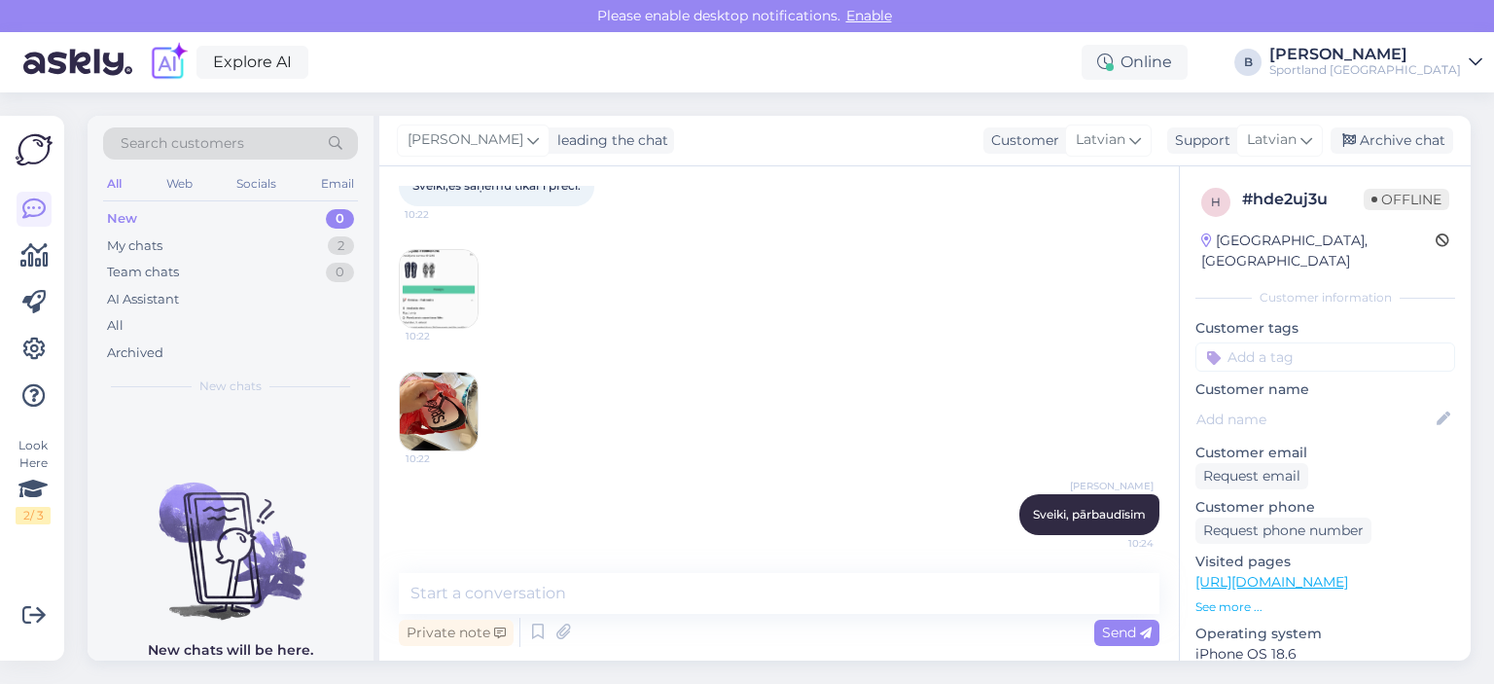
click at [1398, 156] on div "[PERSON_NAME] leading the chat Customer Latvian Support Latvian Archive chat" at bounding box center [924, 141] width 1091 height 51
click at [1459, 146] on div "[PERSON_NAME] leading the chat Customer Latvian Support Latvian Archive chat" at bounding box center [924, 141] width 1091 height 51
click at [1432, 139] on div "Archive chat" at bounding box center [1391, 140] width 123 height 26
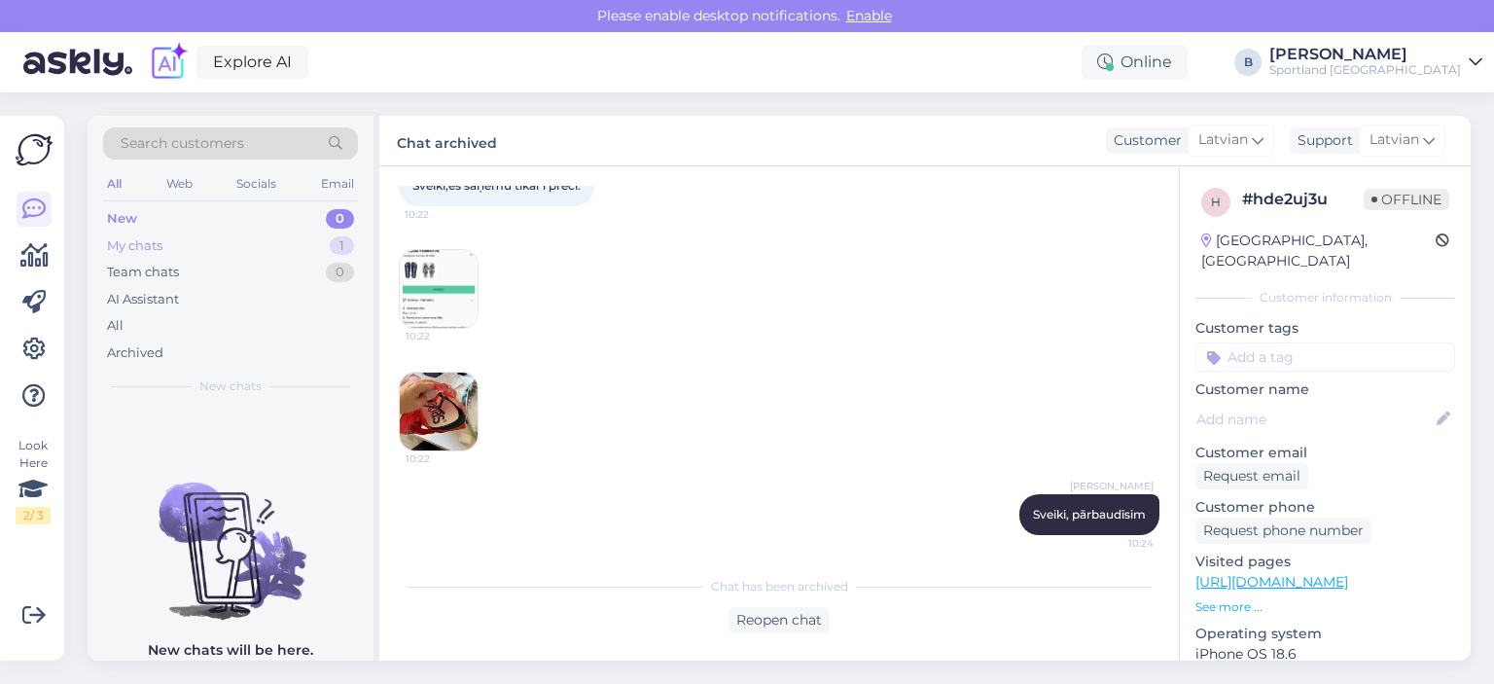
click at [158, 243] on div "My chats" at bounding box center [134, 245] width 55 height 19
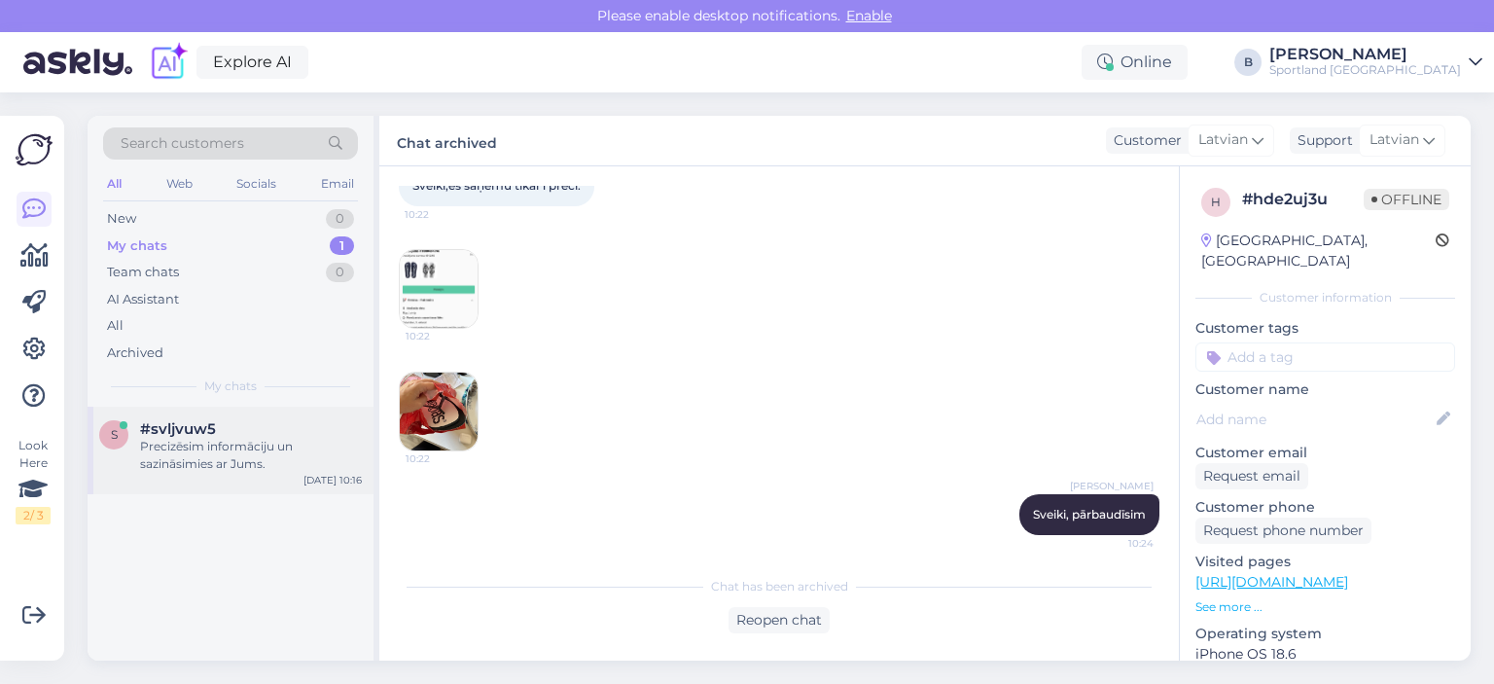
click at [186, 428] on span "#svljvuw5" at bounding box center [178, 429] width 76 height 18
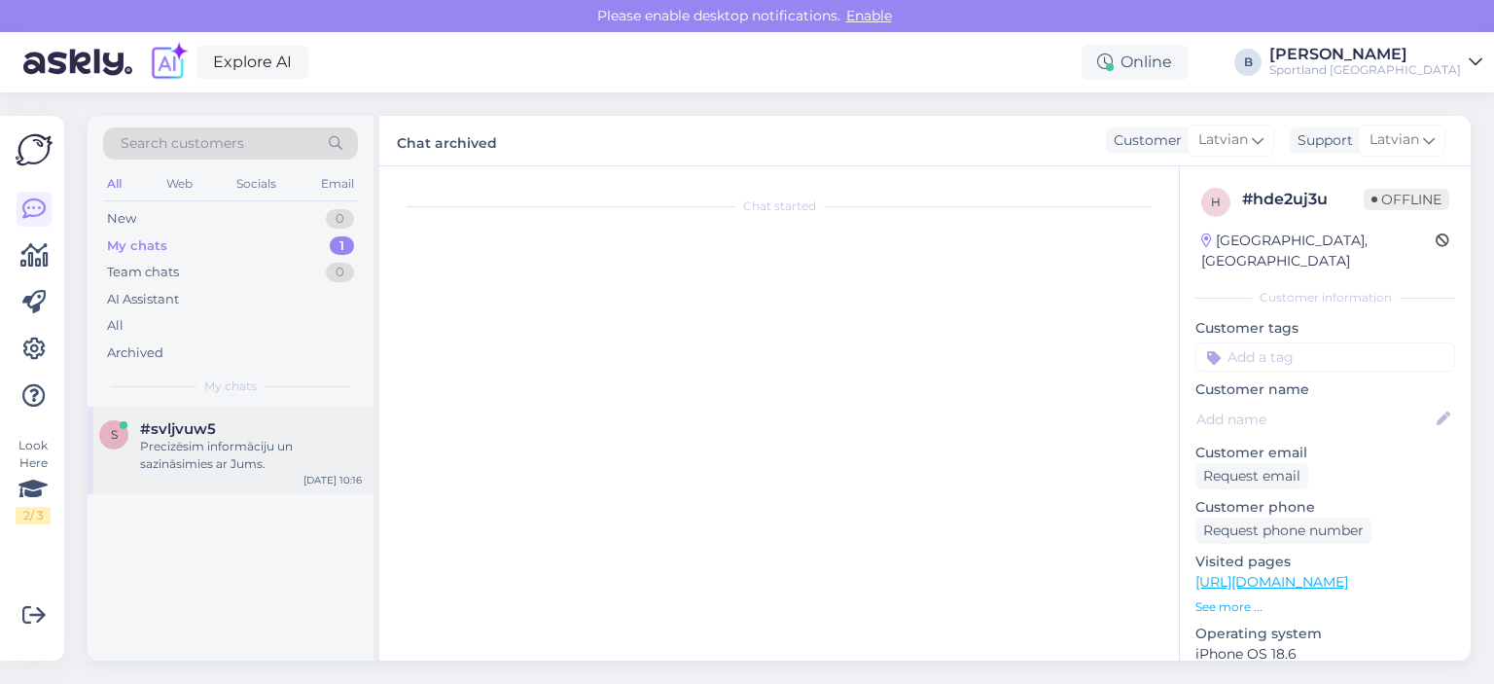
scroll to position [249, 0]
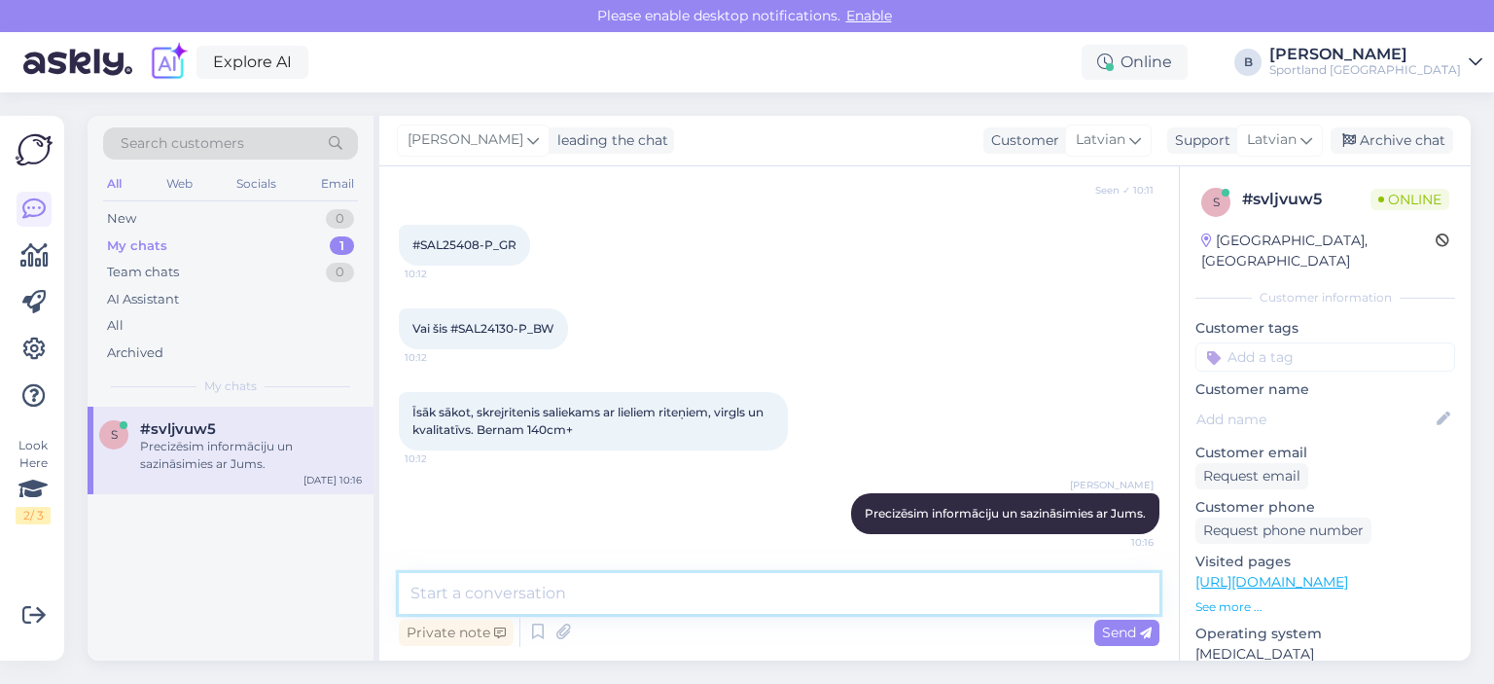
click at [661, 594] on textarea at bounding box center [779, 593] width 760 height 41
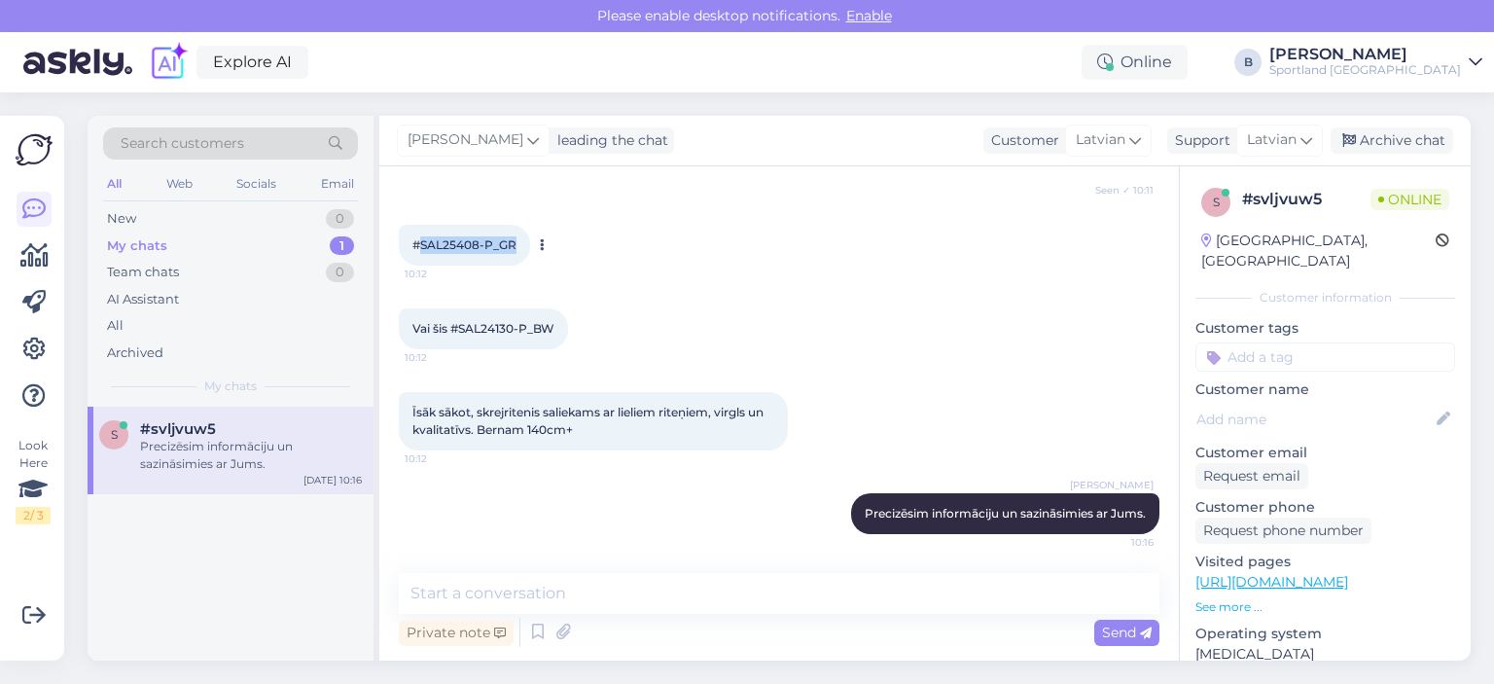
drag, startPoint x: 521, startPoint y: 240, endPoint x: 422, endPoint y: 250, distance: 99.7
click at [422, 250] on div "#SAL25408-P_GR 10:12" at bounding box center [464, 245] width 131 height 41
copy span "SAL25408-P_GR"
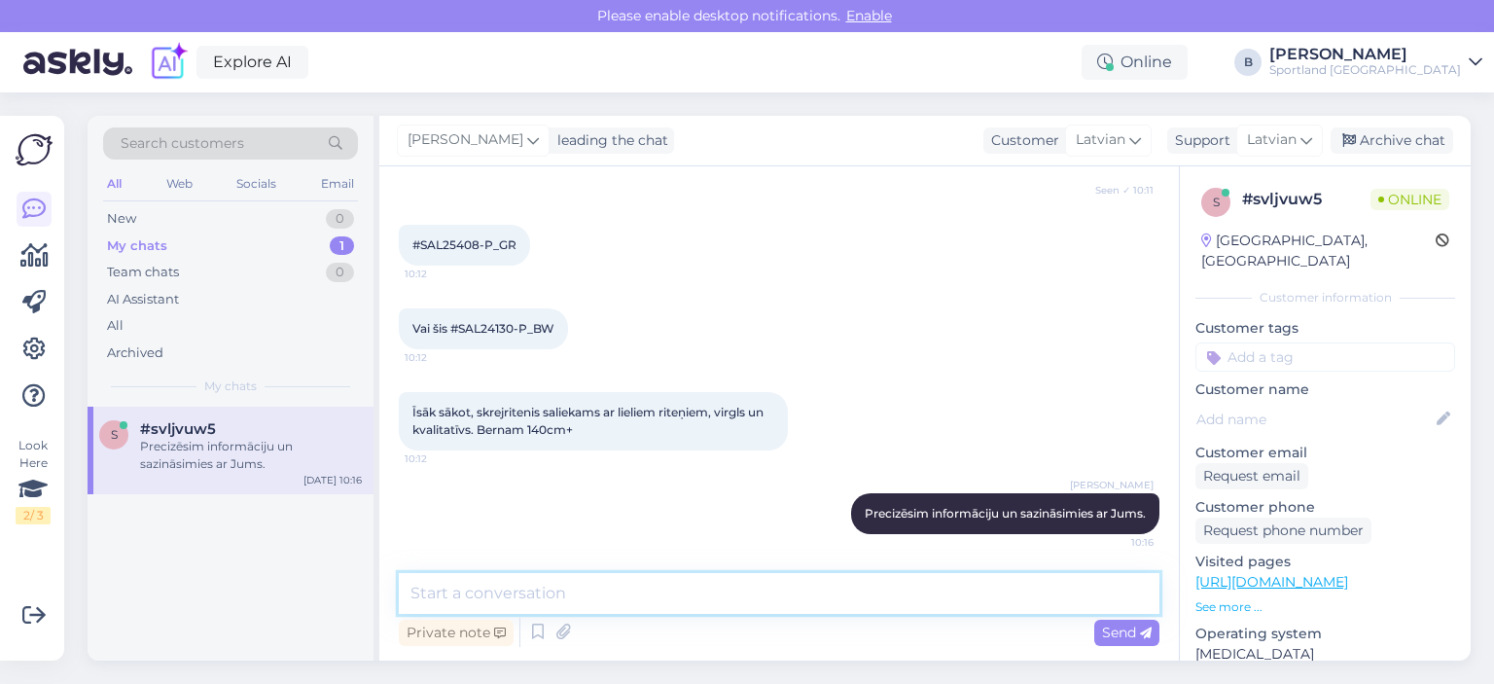
click at [616, 588] on textarea at bounding box center [779, 593] width 760 height 41
paste textarea "SAL25408-P_GR"
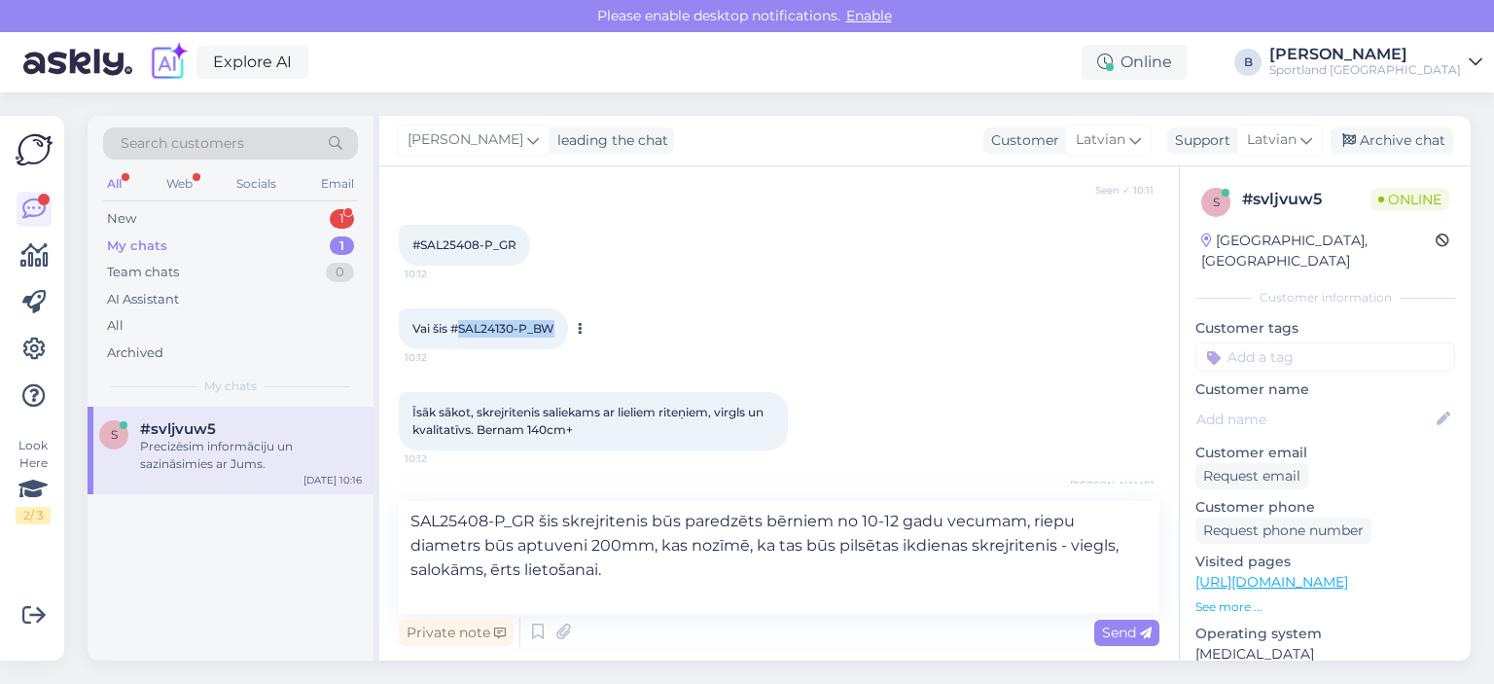
drag, startPoint x: 555, startPoint y: 324, endPoint x: 461, endPoint y: 333, distance: 94.7
click at [461, 333] on div "Vai šis #SAL24130-P_BW 10:12" at bounding box center [483, 328] width 169 height 41
copy span "SAL24130-P_BW"
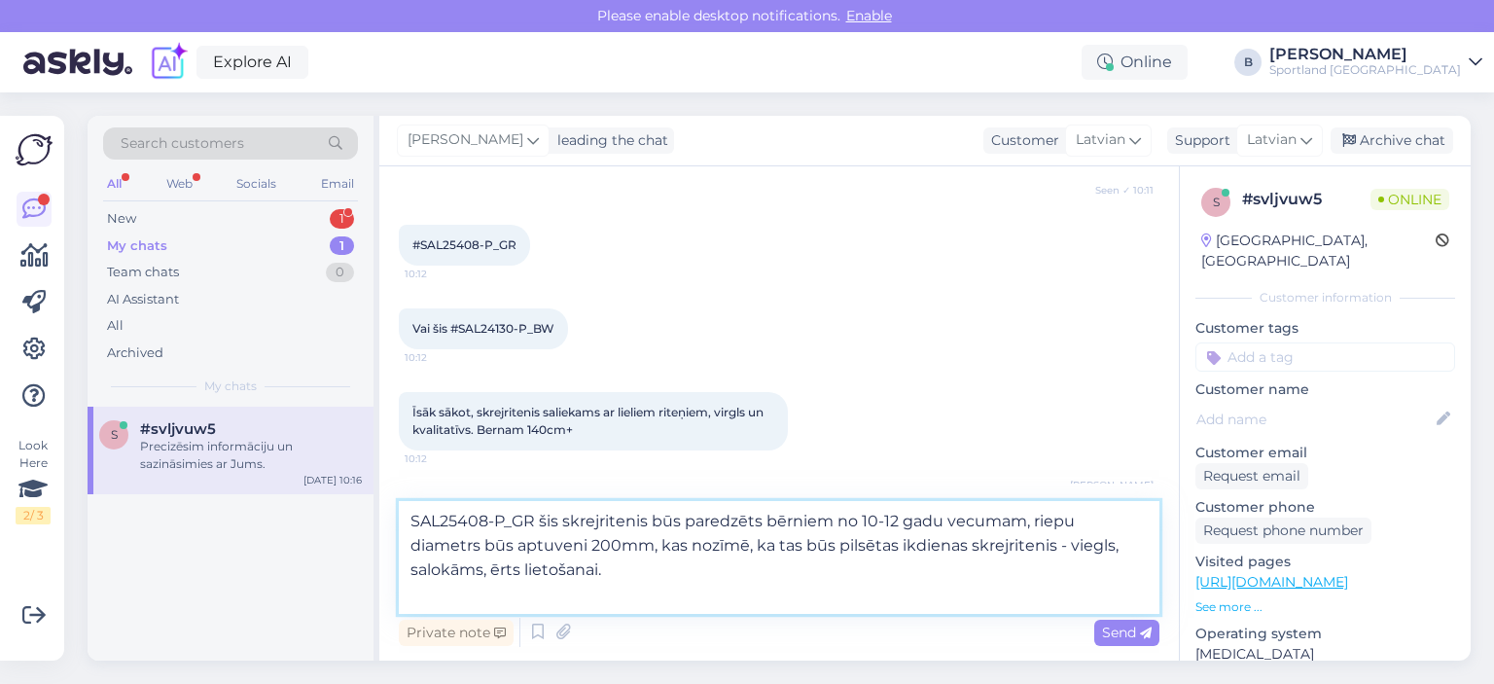
click at [469, 588] on textarea "SAL25408-P_GR šis skrejritenis būs paredzēts bērniem no 10-12 gadu vecumam, rie…" at bounding box center [779, 557] width 760 height 113
paste textarea "SAL24130-P_BW"
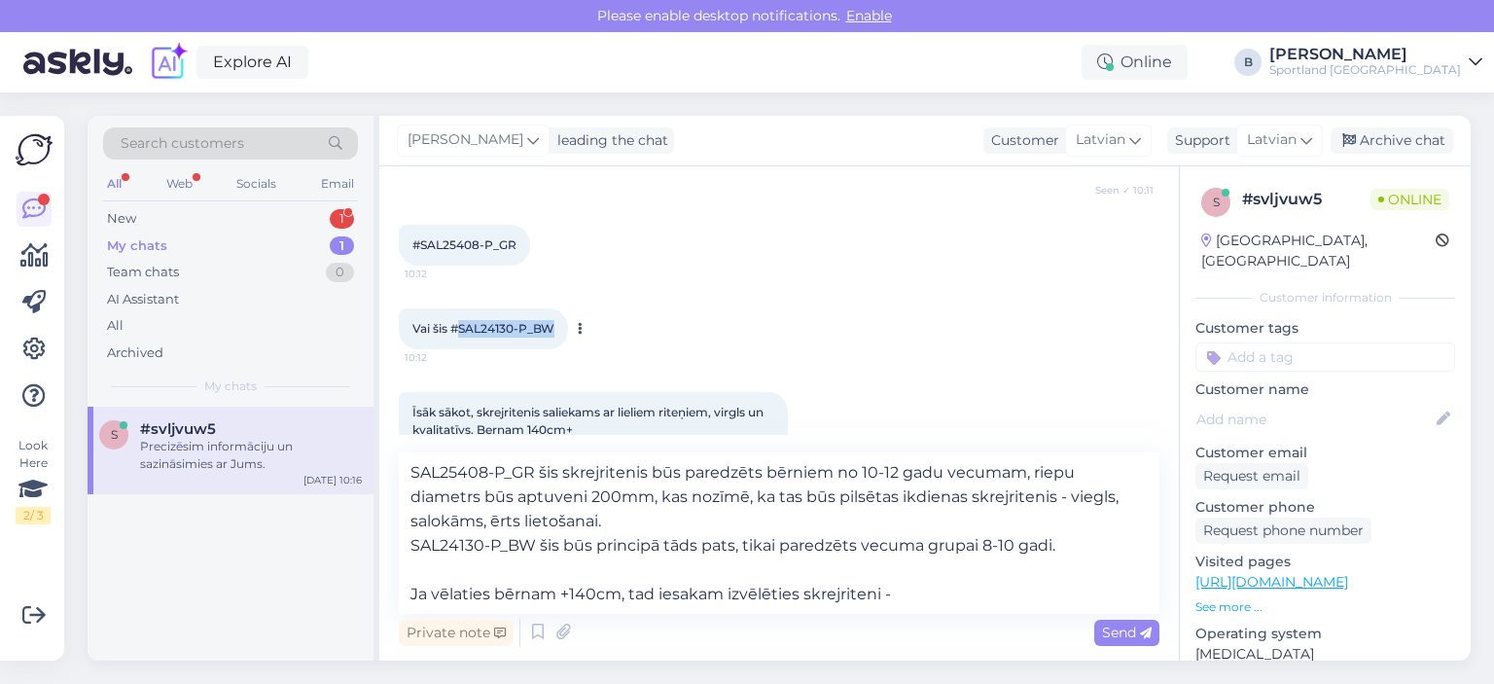
drag, startPoint x: 562, startPoint y: 329, endPoint x: 463, endPoint y: 334, distance: 99.3
click at [463, 334] on div "Vai šis #SAL24130-P_BW 10:12" at bounding box center [483, 328] width 169 height 41
copy span "SAL24130-P_BW"
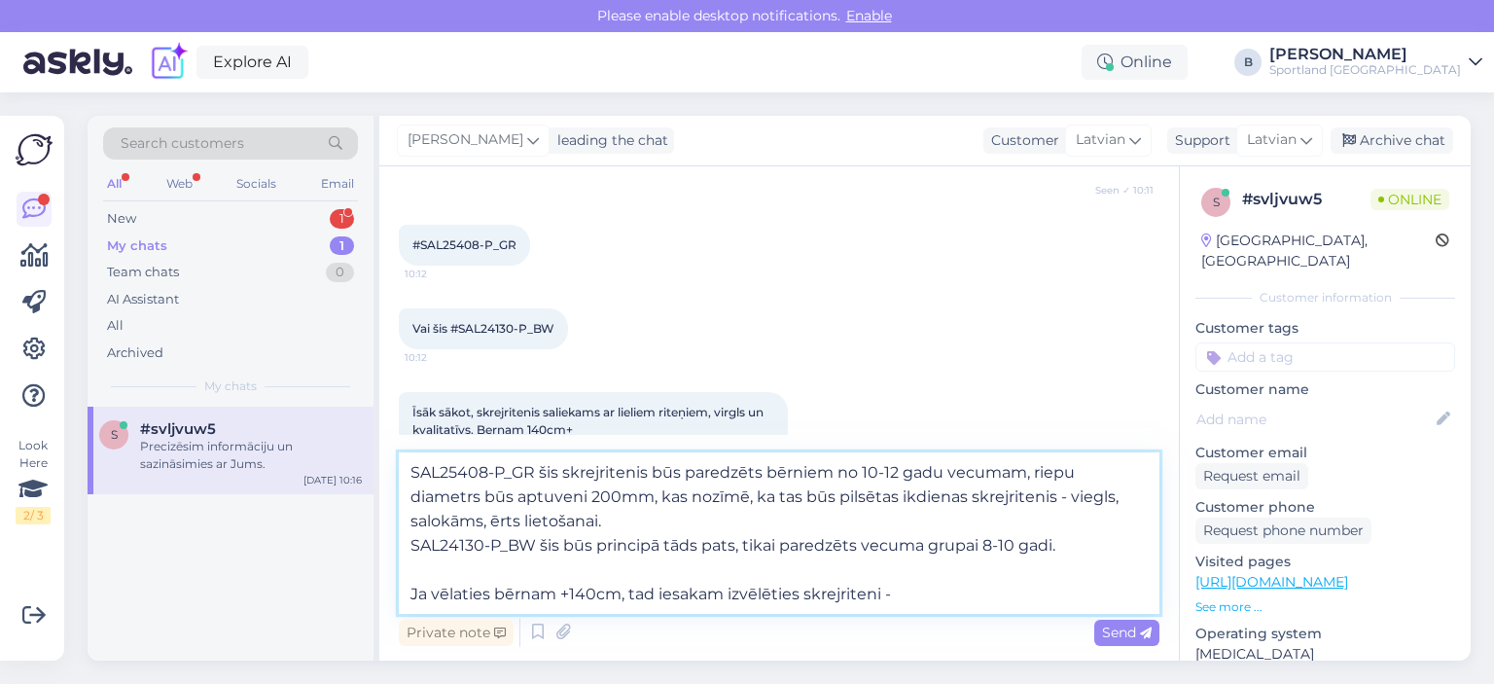
click at [933, 590] on textarea "SAL25408-P_GR šis skrejritenis būs paredzēts bērniem no 10-12 gadu vecumam, rie…" at bounding box center [779, 532] width 760 height 161
paste textarea "SAL24130-P_BW"
drag, startPoint x: 1037, startPoint y: 589, endPoint x: 897, endPoint y: 594, distance: 140.1
click at [897, 594] on textarea "SAL25408-P_GR šis skrejritenis būs paredzēts bērniem no 10-12 gadu vecumam, rie…" at bounding box center [779, 532] width 760 height 161
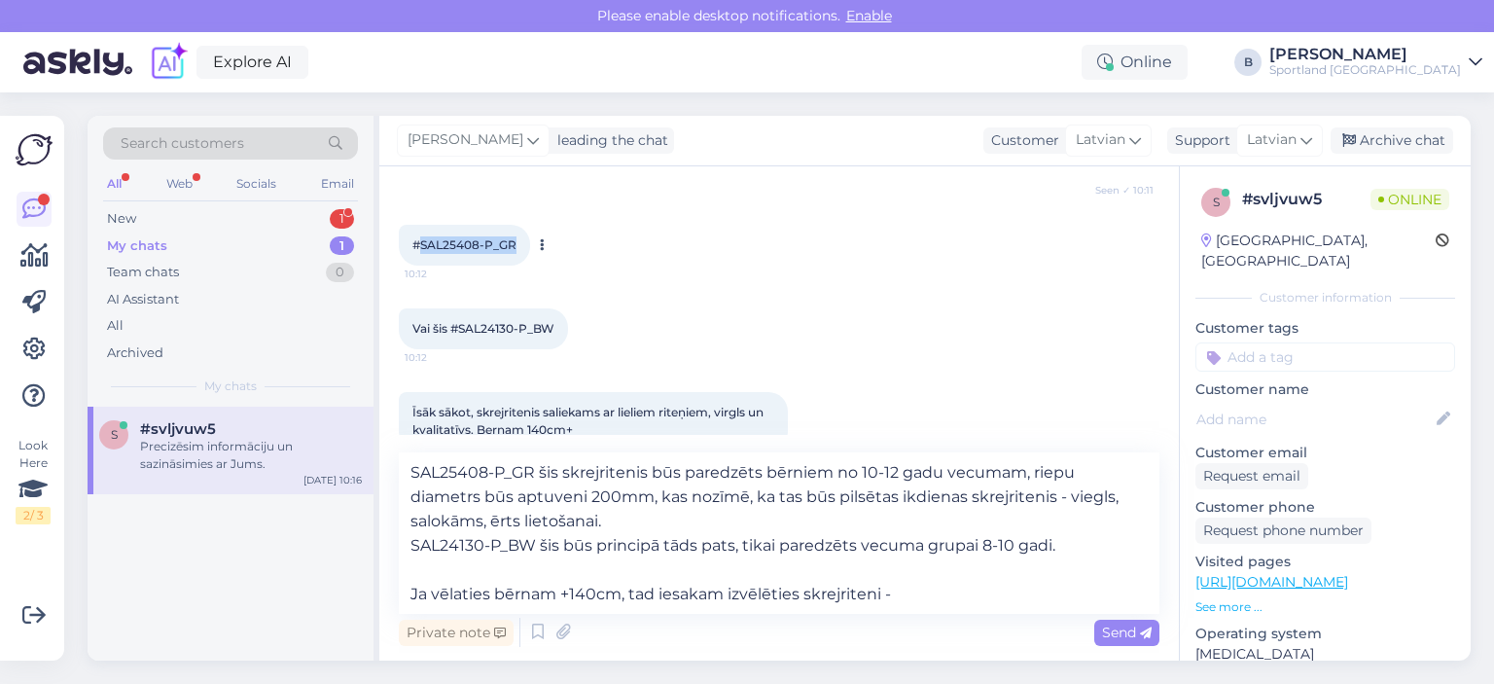
drag, startPoint x: 517, startPoint y: 241, endPoint x: 423, endPoint y: 252, distance: 94.9
click at [423, 252] on div "#SAL25408-P_GR 10:12" at bounding box center [464, 245] width 131 height 41
copy span "SAL25408-P_GR"
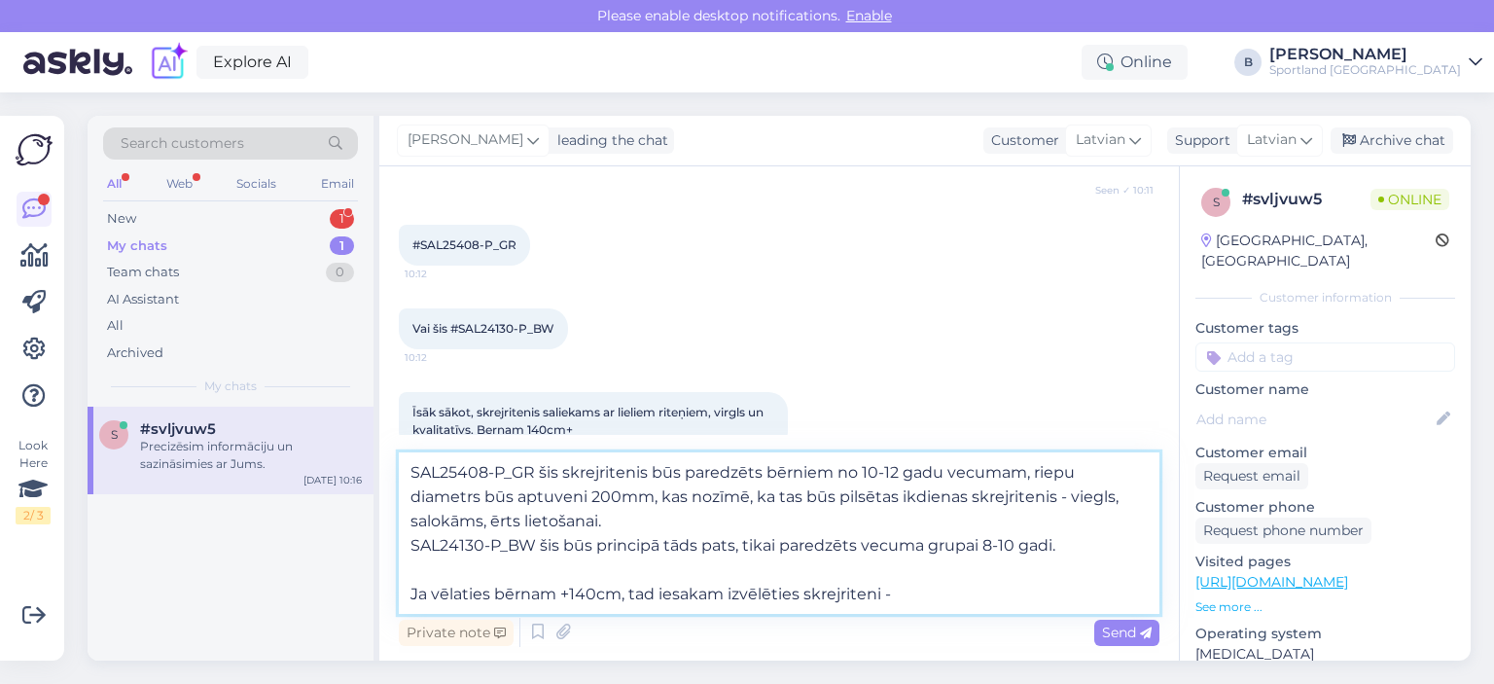
click at [967, 588] on textarea "SAL25408-P_GR šis skrejritenis būs paredzēts bērniem no 10-12 gadu vecumam, rie…" at bounding box center [779, 532] width 760 height 161
paste textarea "SAL25408-P_GR"
type textarea "SAL25408-P_GR šis skrejritenis būs paredzēts bērniem no 10-12 gadu vecumam, rie…"
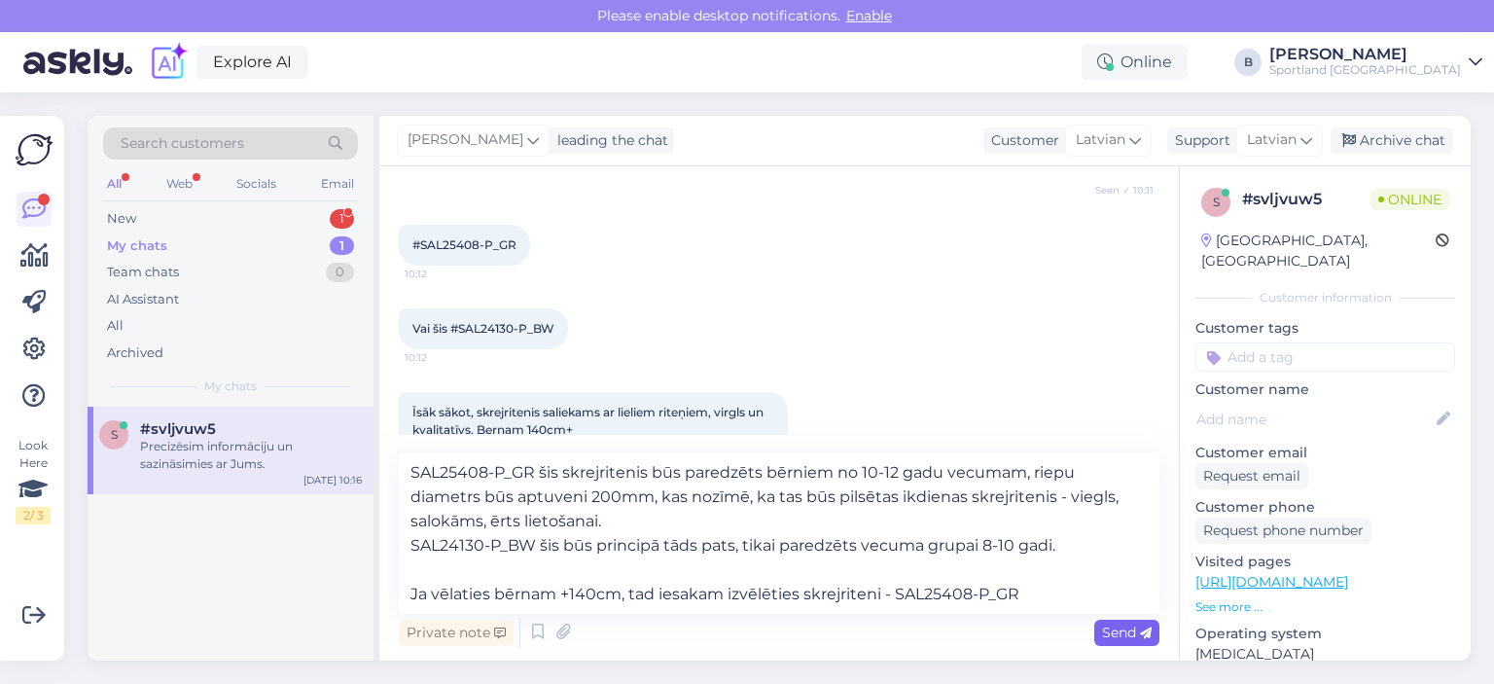
click at [1129, 630] on span "Send" at bounding box center [1127, 632] width 50 height 18
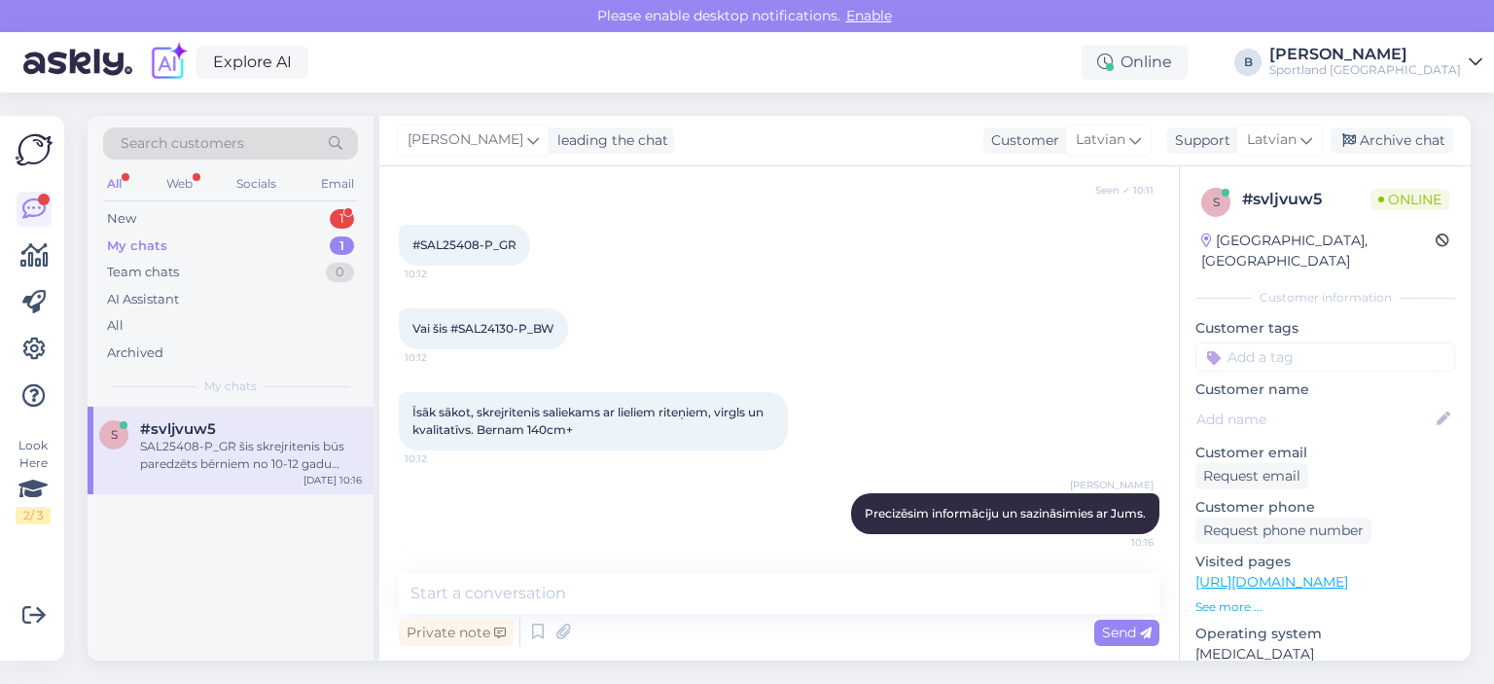
scroll to position [473, 0]
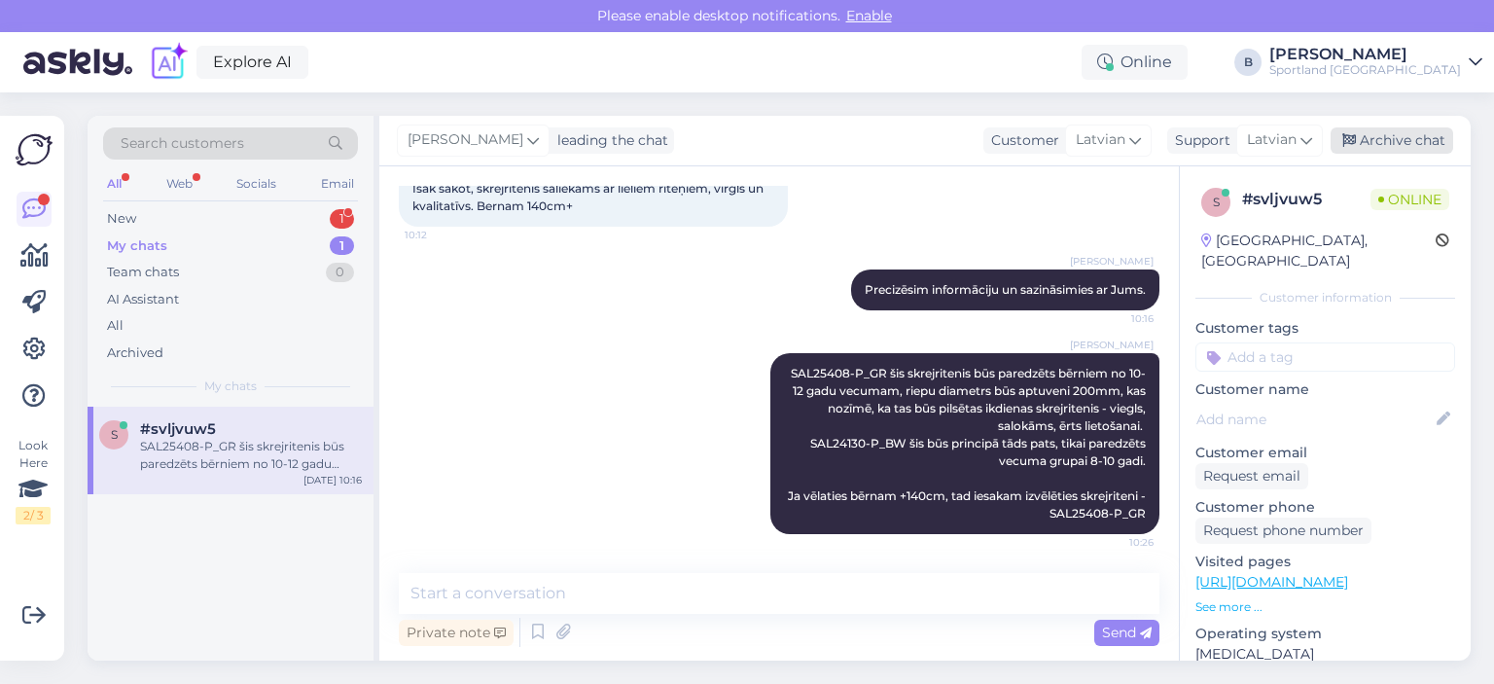
click at [1377, 143] on div "Archive chat" at bounding box center [1391, 140] width 123 height 26
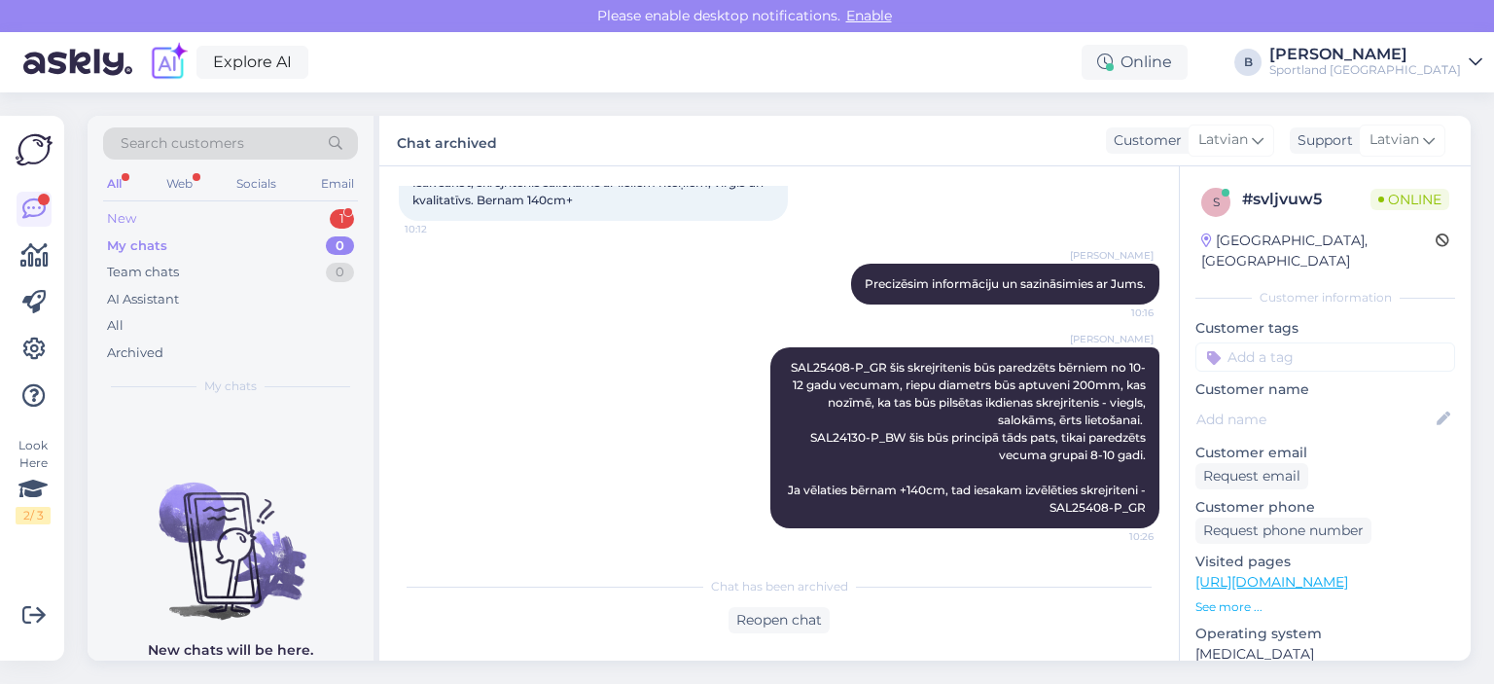
click at [156, 221] on div "New 1" at bounding box center [230, 218] width 255 height 27
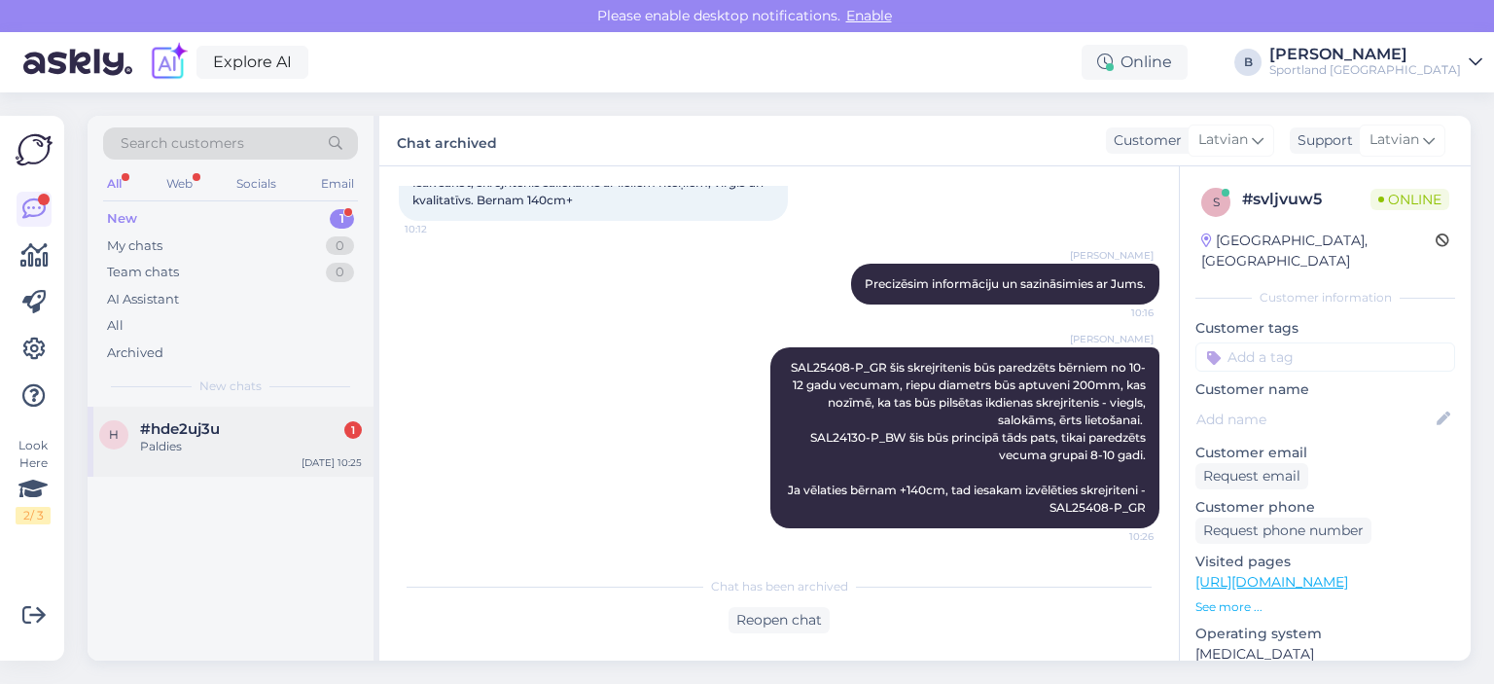
click at [201, 438] on div "Paldies" at bounding box center [251, 447] width 222 height 18
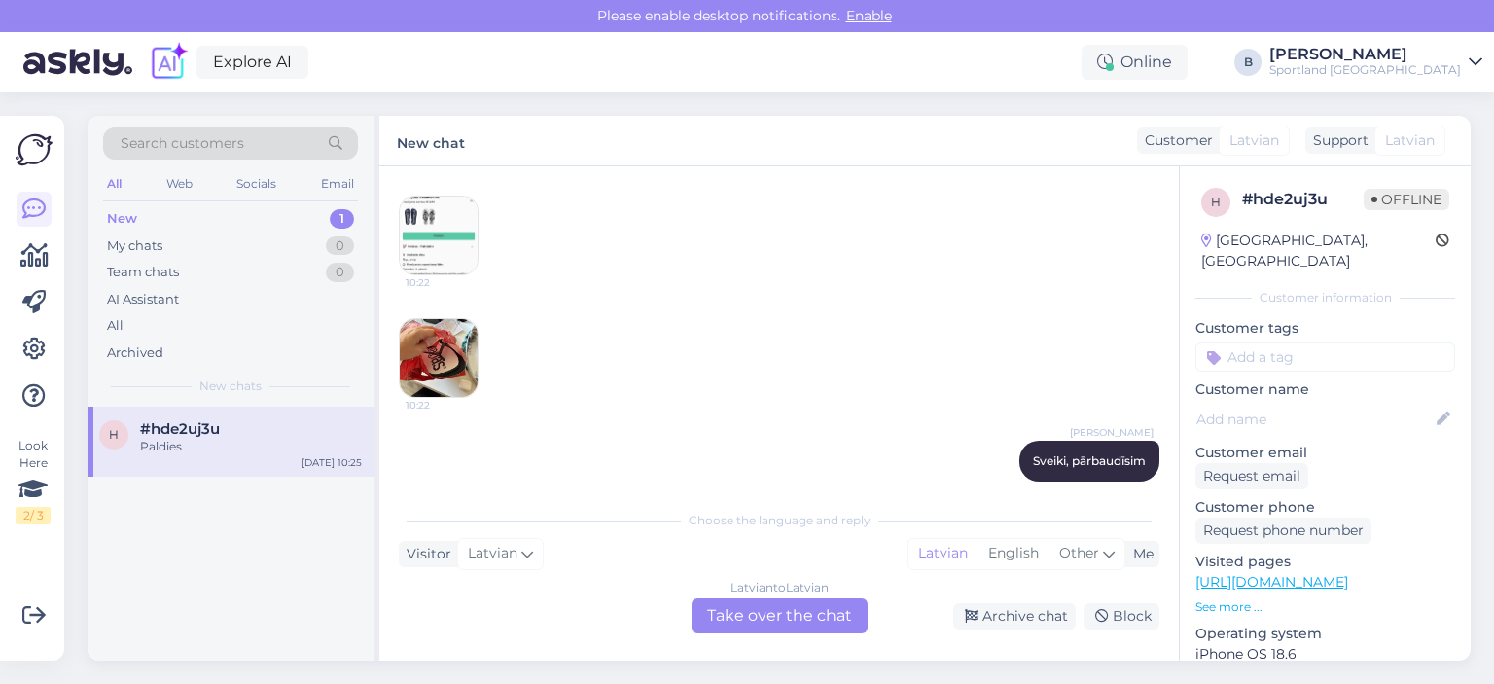
scroll to position [86, 0]
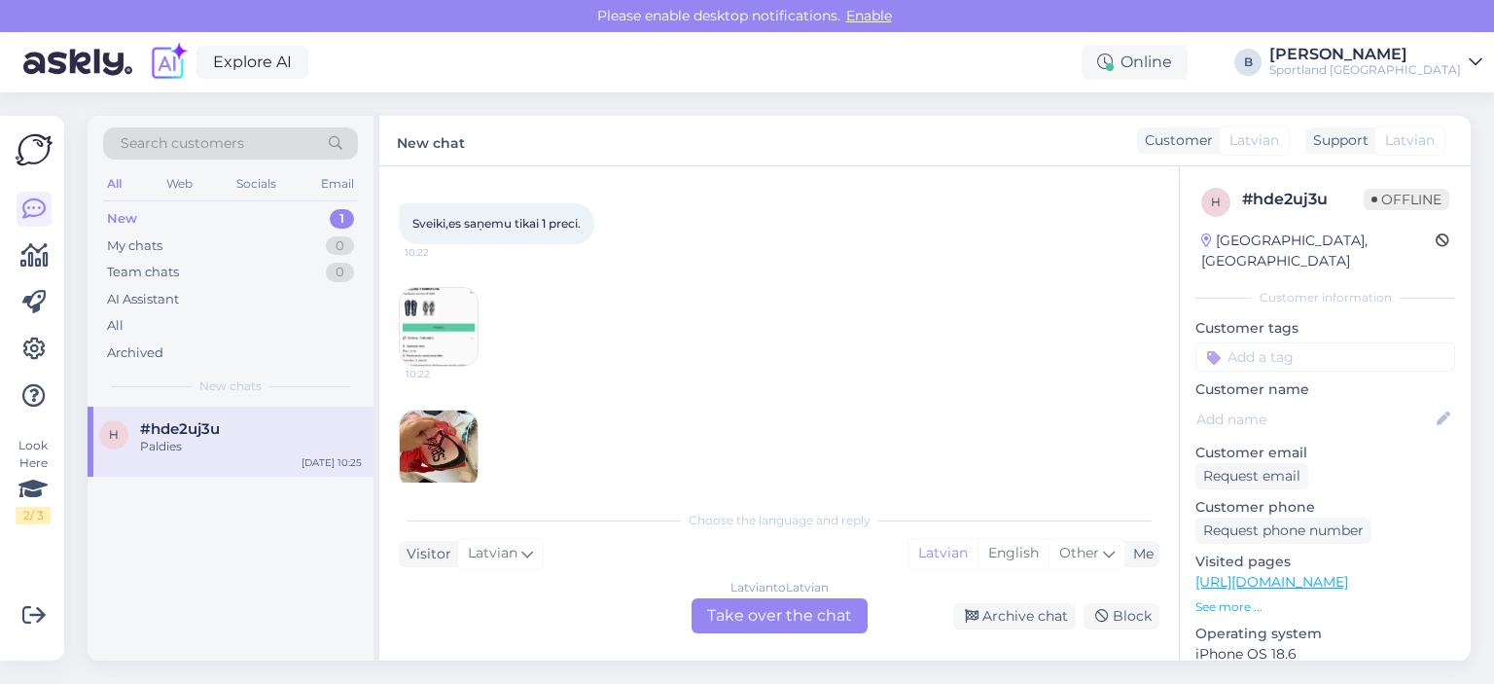
click at [818, 603] on div "Latvian to Latvian Take over the chat" at bounding box center [779, 615] width 176 height 35
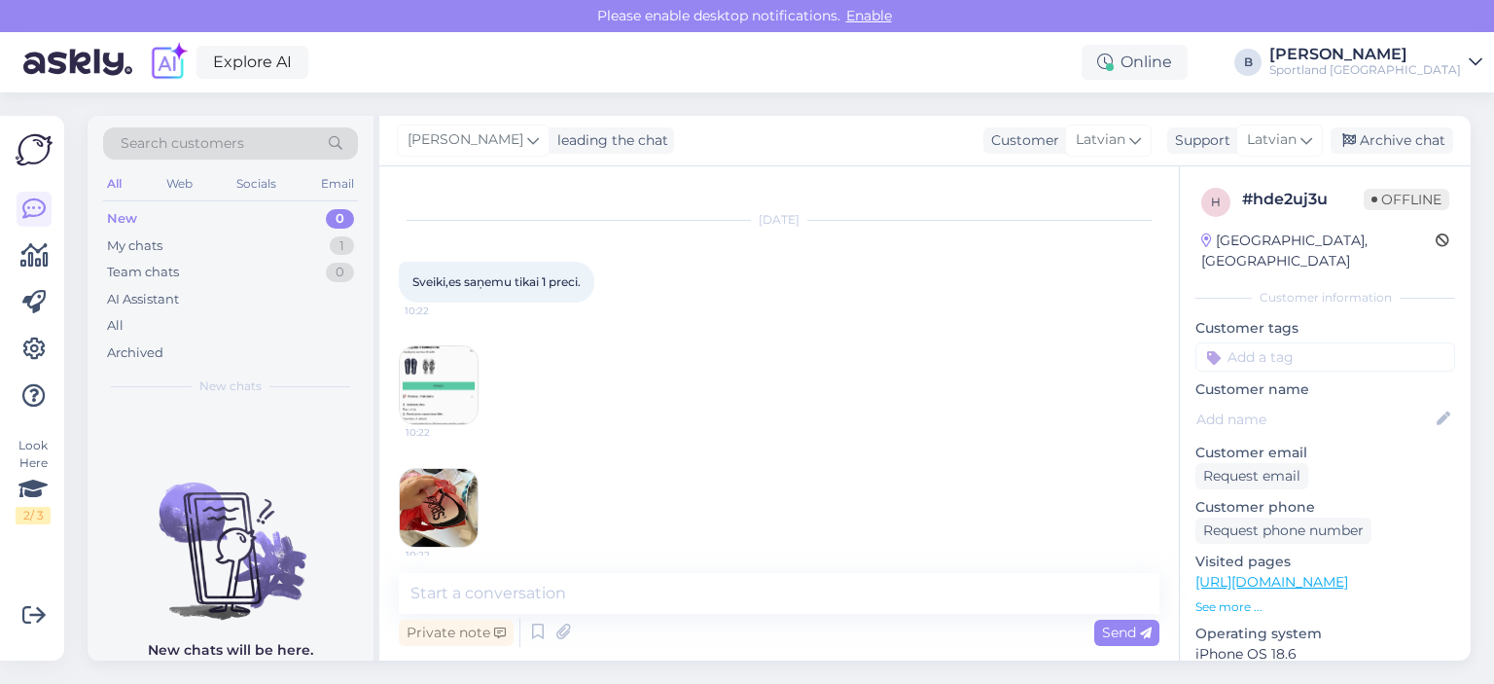
scroll to position [0, 0]
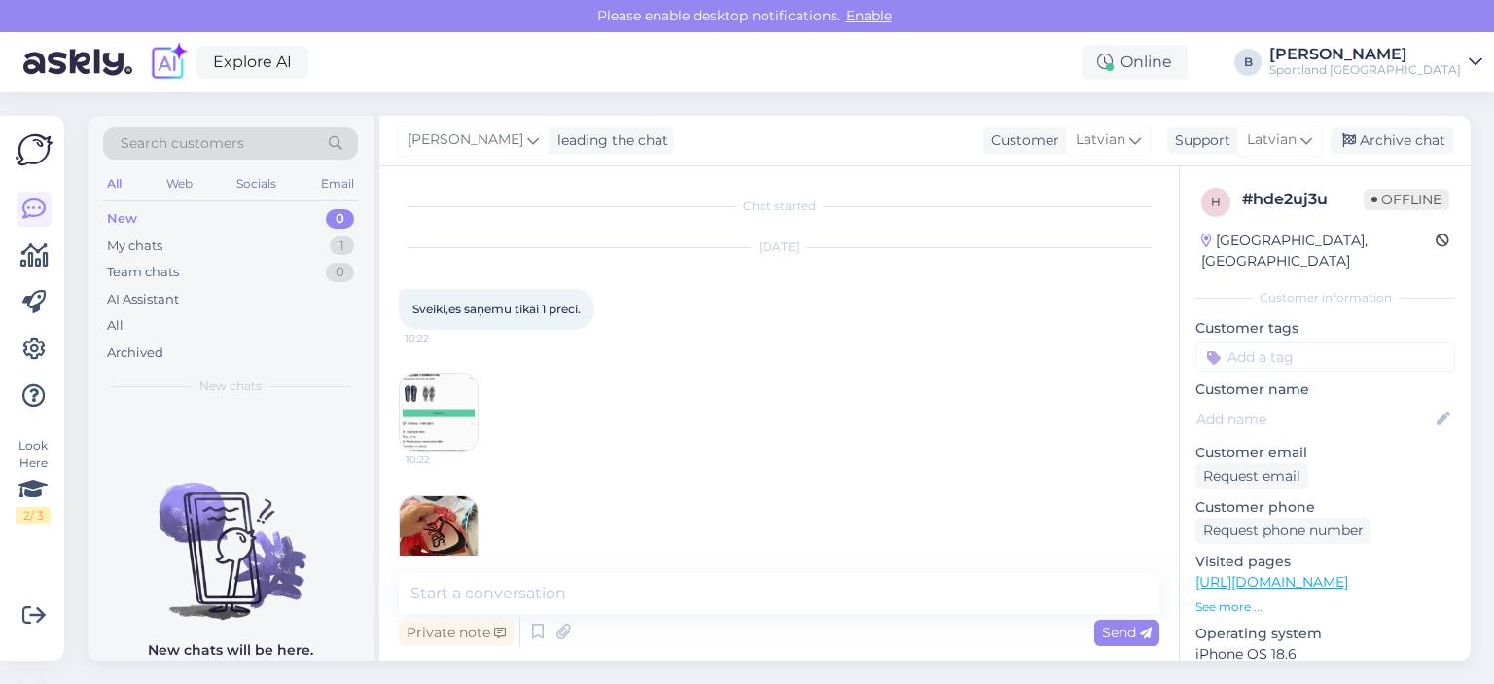
click at [463, 397] on img at bounding box center [439, 412] width 78 height 78
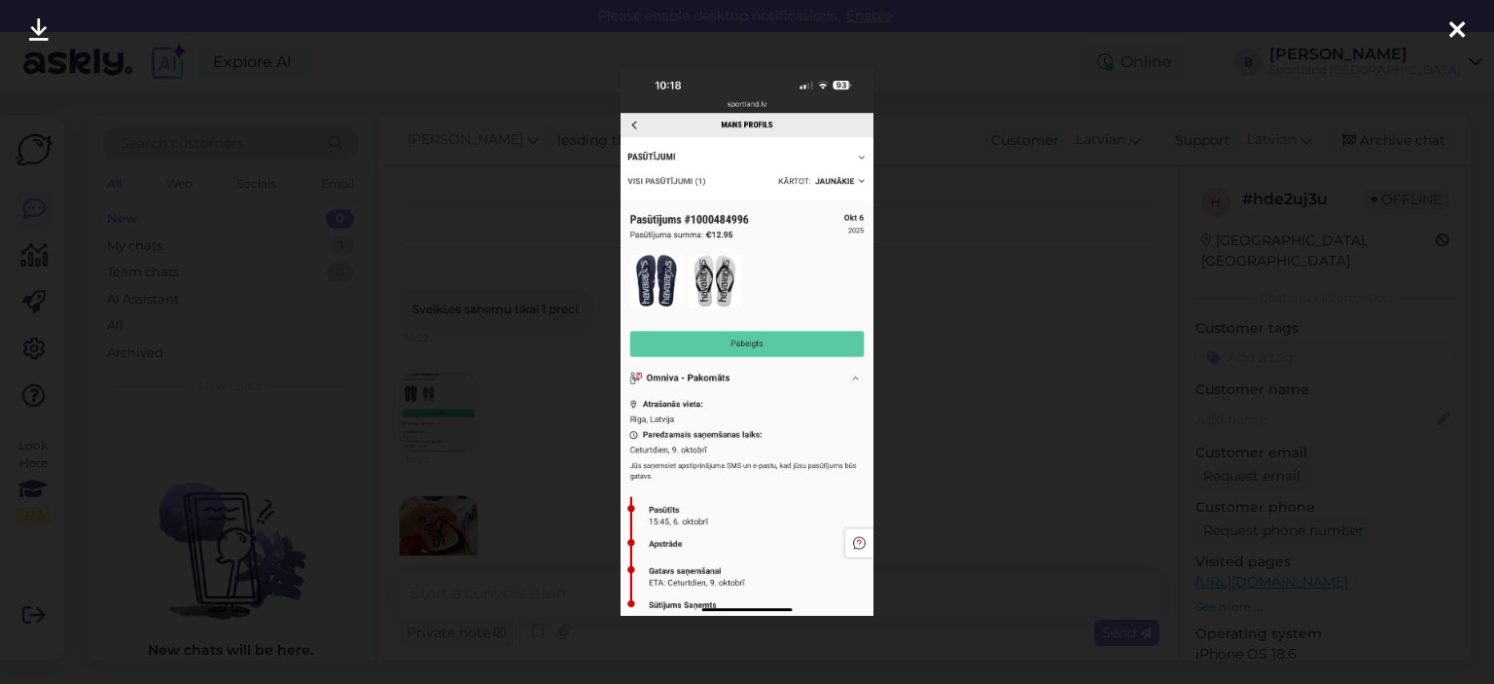
drag, startPoint x: 1052, startPoint y: 390, endPoint x: 989, endPoint y: 404, distance: 64.7
click at [1052, 389] on div at bounding box center [747, 342] width 1494 height 684
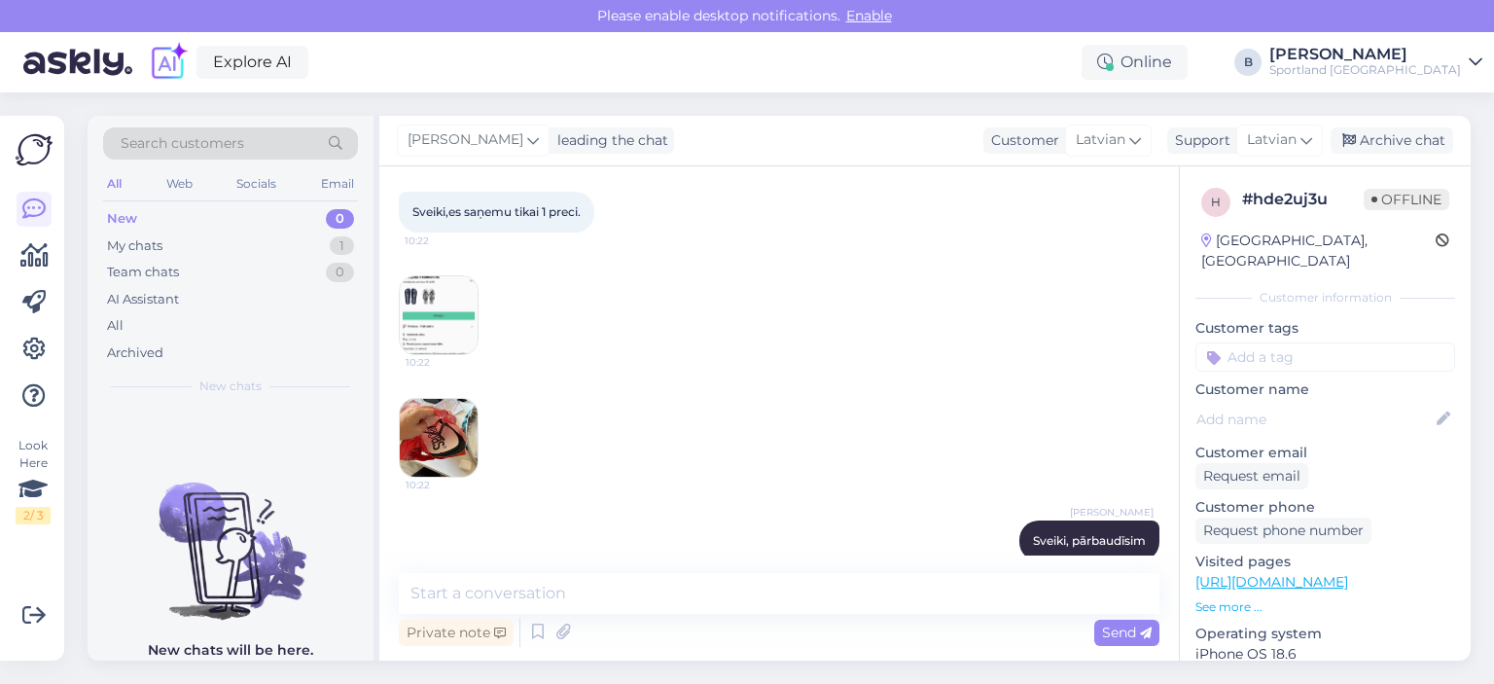
scroll to position [206, 0]
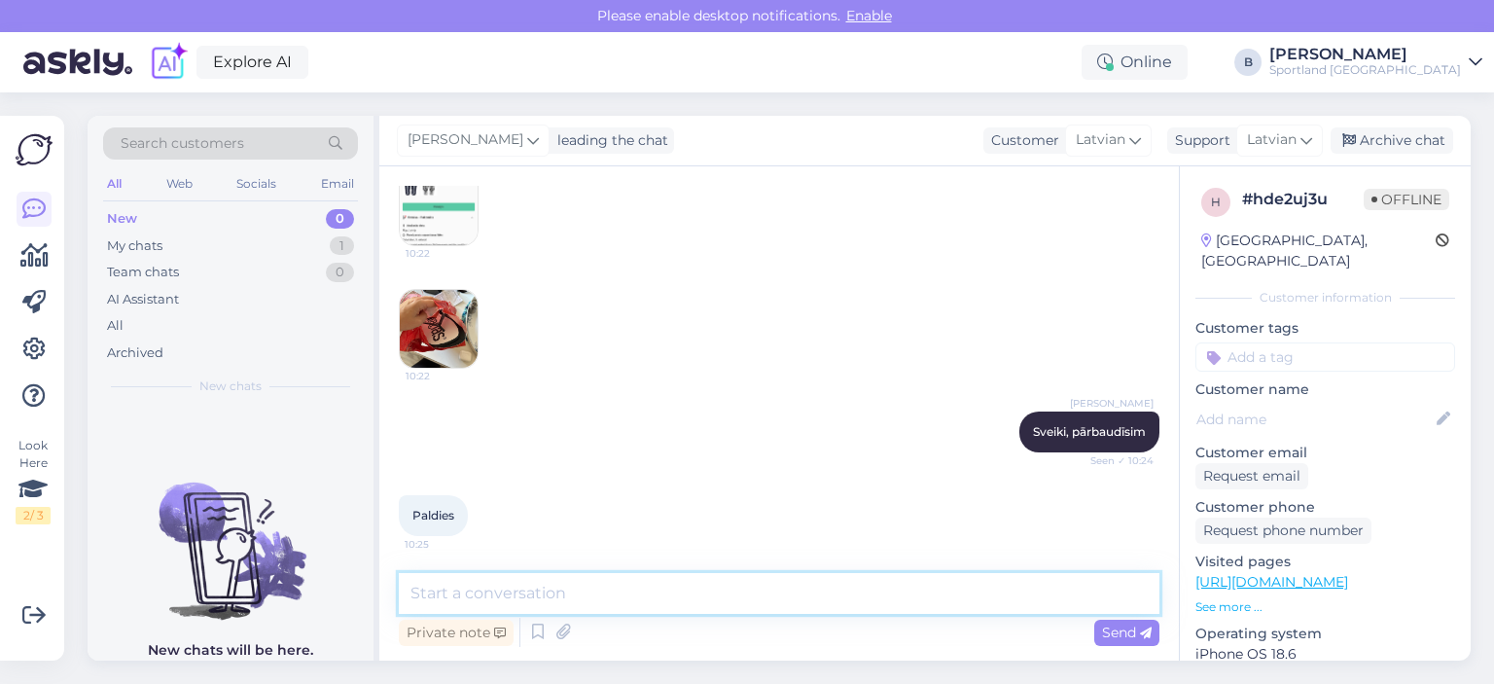
click at [747, 588] on textarea at bounding box center [779, 593] width 760 height 41
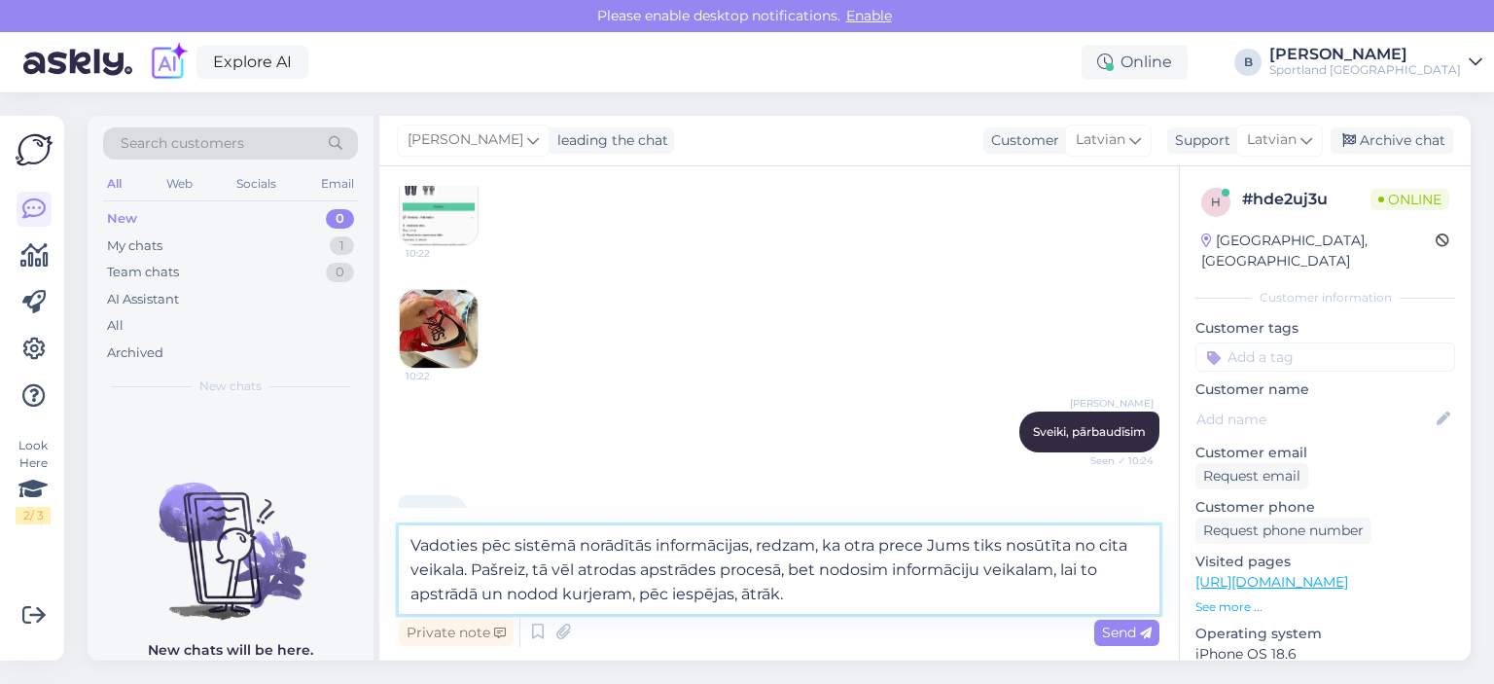
type textarea "Vadoties pēc sistēmā norādītās informācijas, redzam, ka otra prece Jums tiks no…"
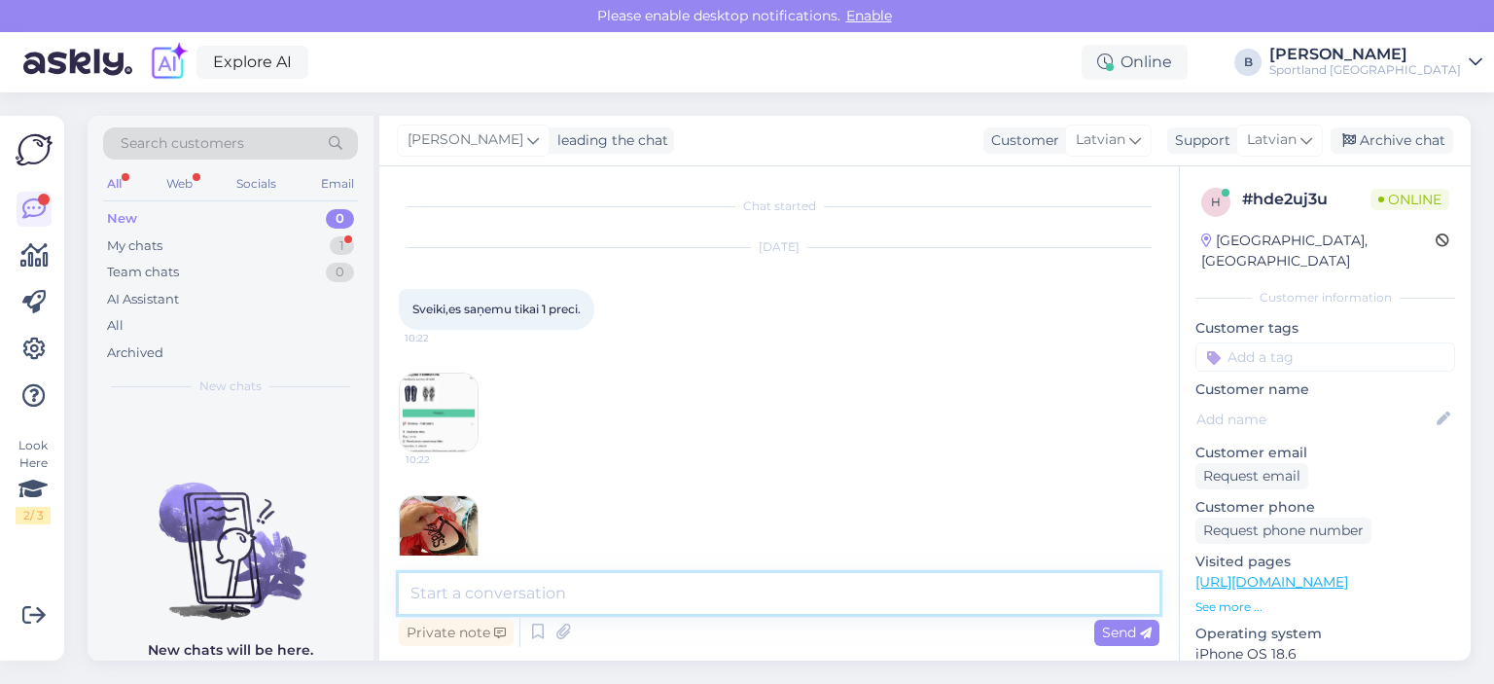
scroll to position [444, 0]
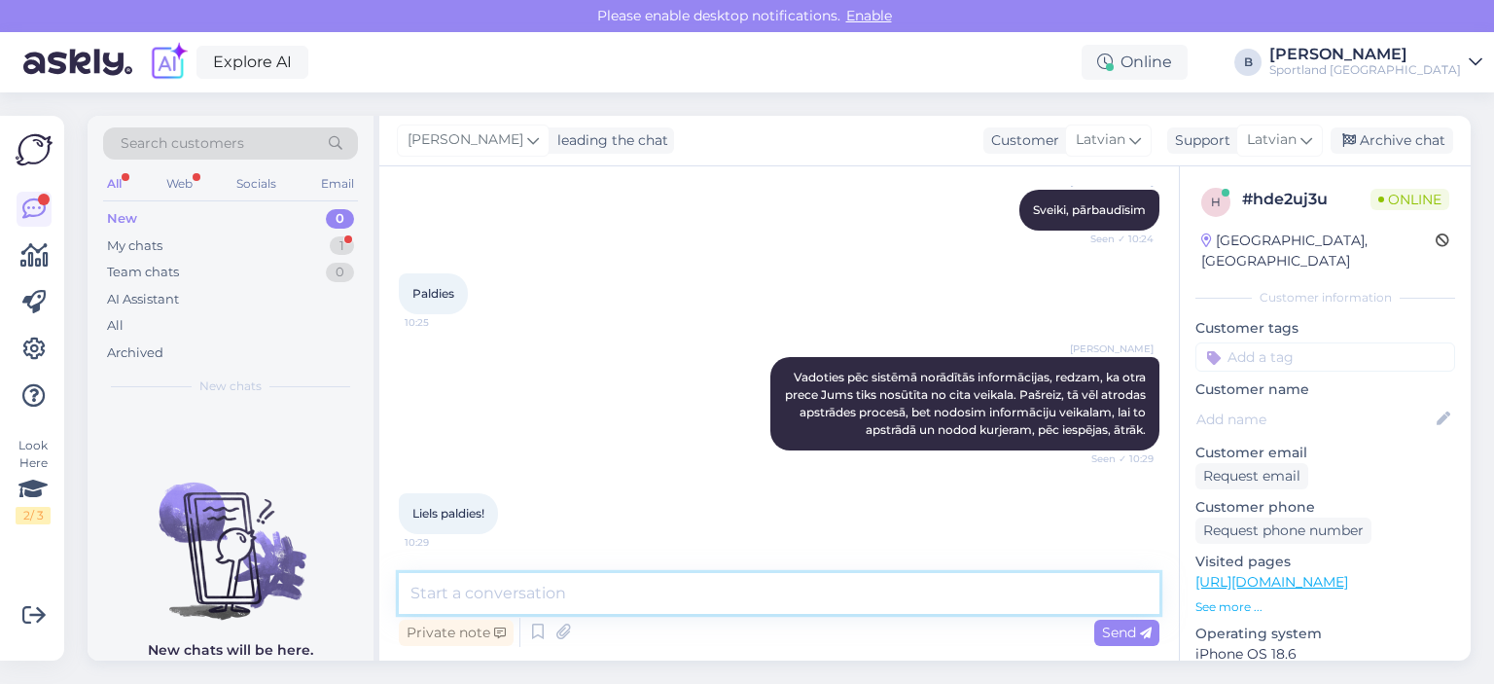
click at [575, 585] on textarea at bounding box center [779, 593] width 760 height 41
type textarea "Jauku Jums dienu! :)"
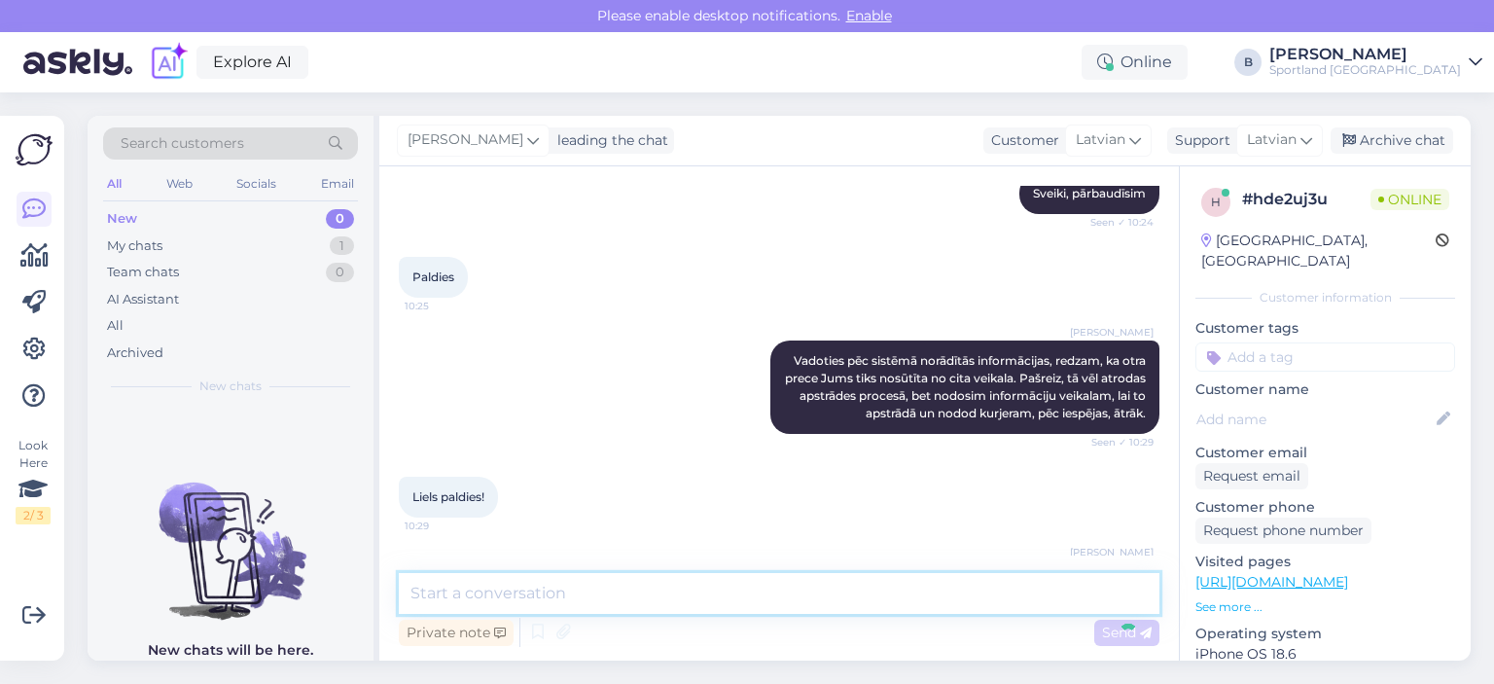
scroll to position [528, 0]
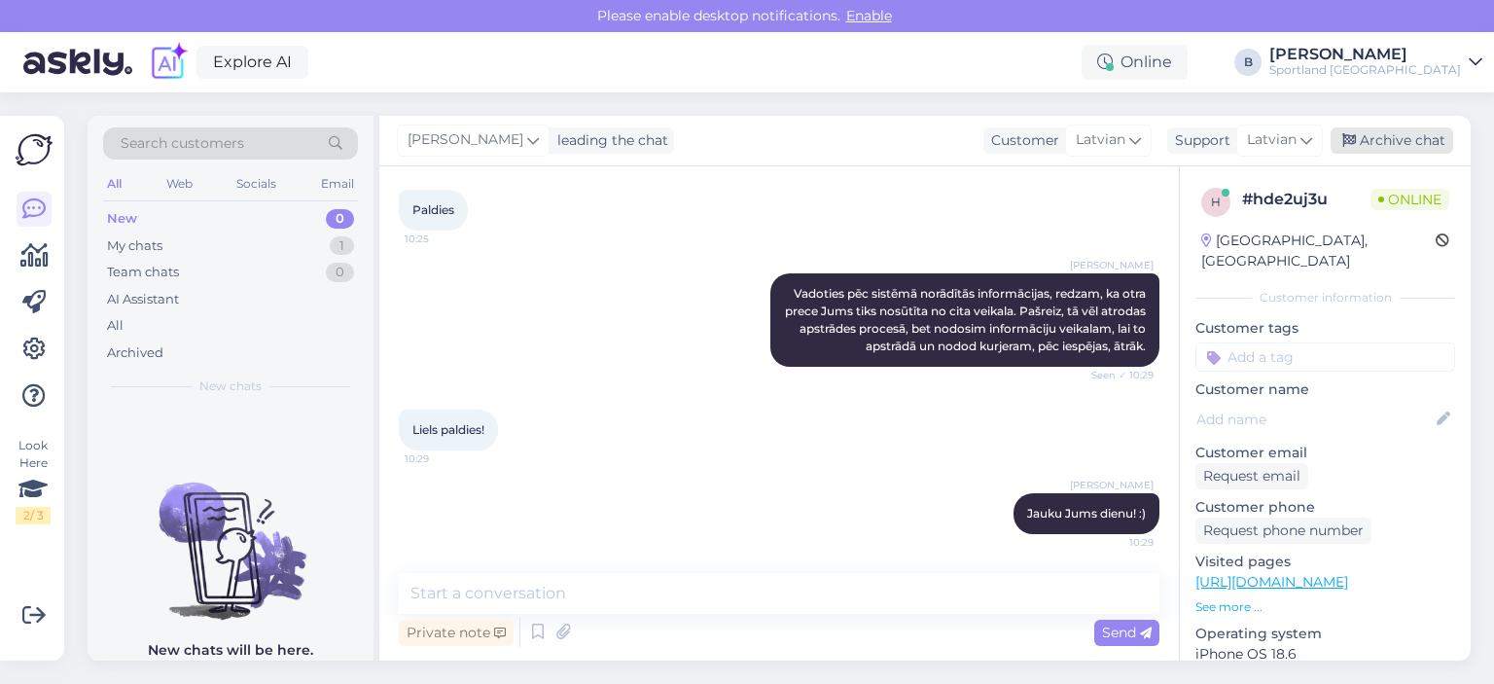
click at [1400, 135] on div "Archive chat" at bounding box center [1391, 140] width 123 height 26
